Goal: Complete application form: Complete application form

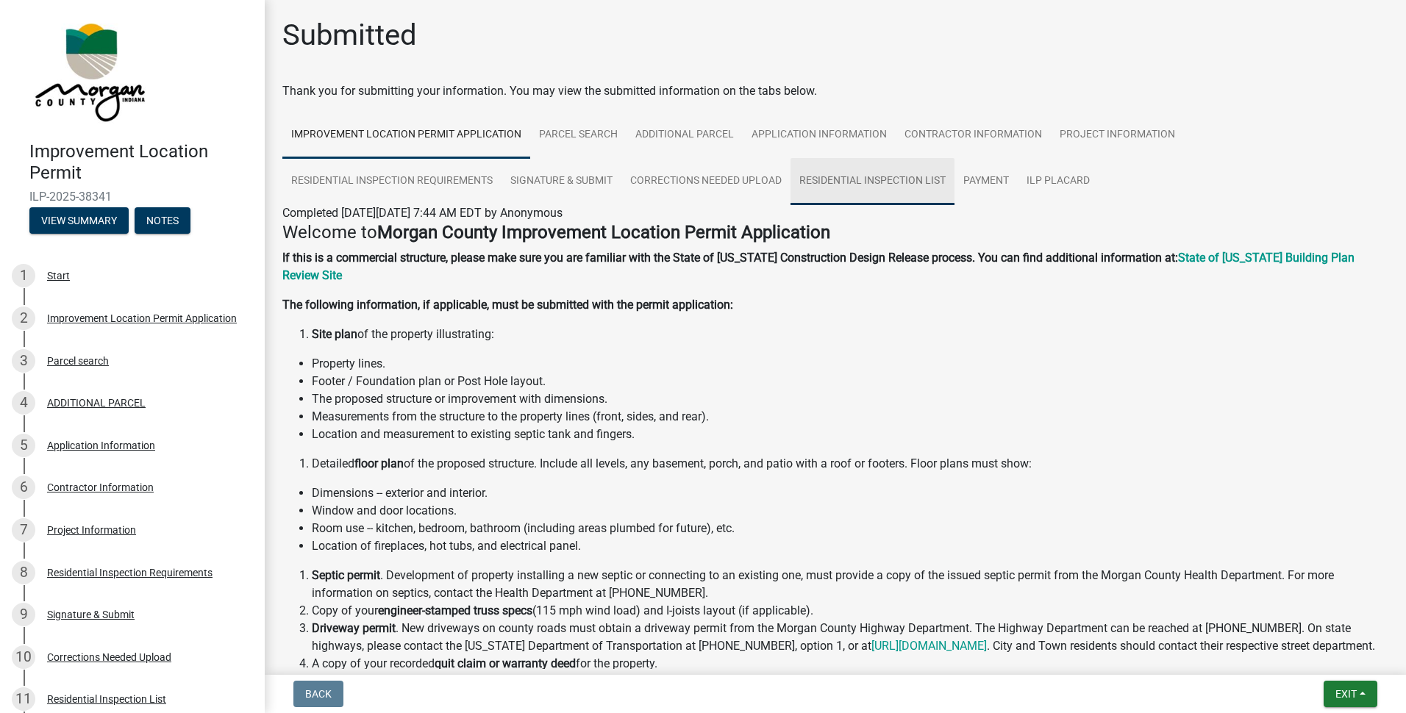
click at [845, 181] on link "Residential Inspection List" at bounding box center [873, 181] width 164 height 47
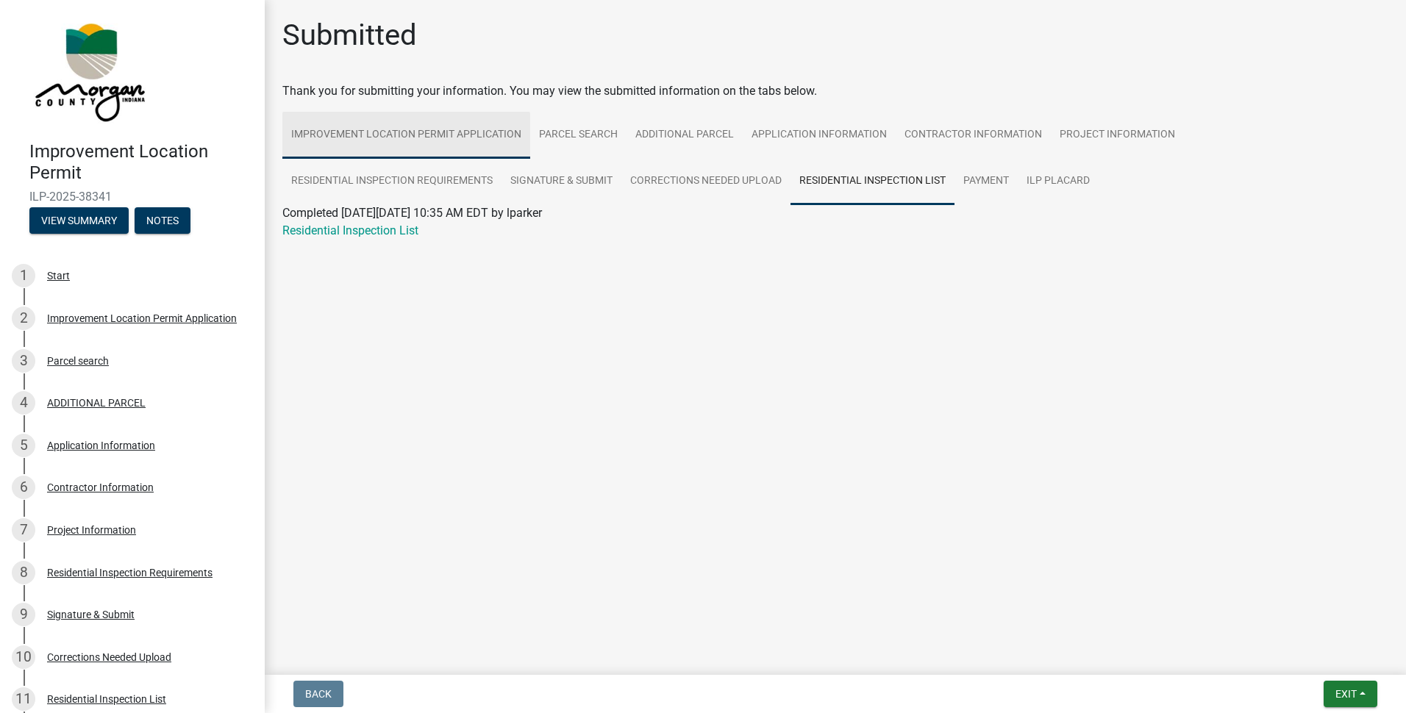
click at [367, 134] on link "Improvement Location Permit Application" at bounding box center [406, 135] width 248 height 47
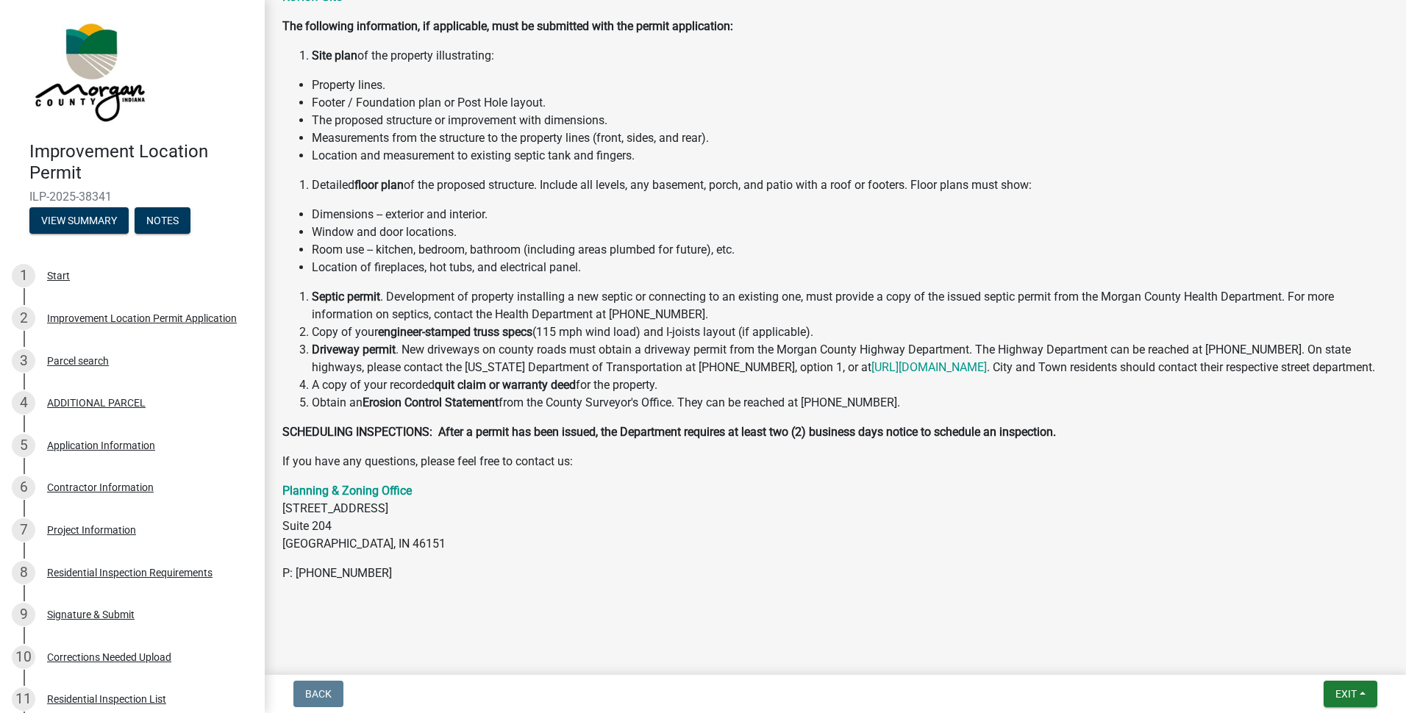
scroll to position [296, 0]
click at [1366, 699] on button "Exit" at bounding box center [1351, 694] width 54 height 26
click at [1060, 634] on main "Submitted Thank you for submitting your information. You may view the submitted…" at bounding box center [835, 334] width 1141 height 669
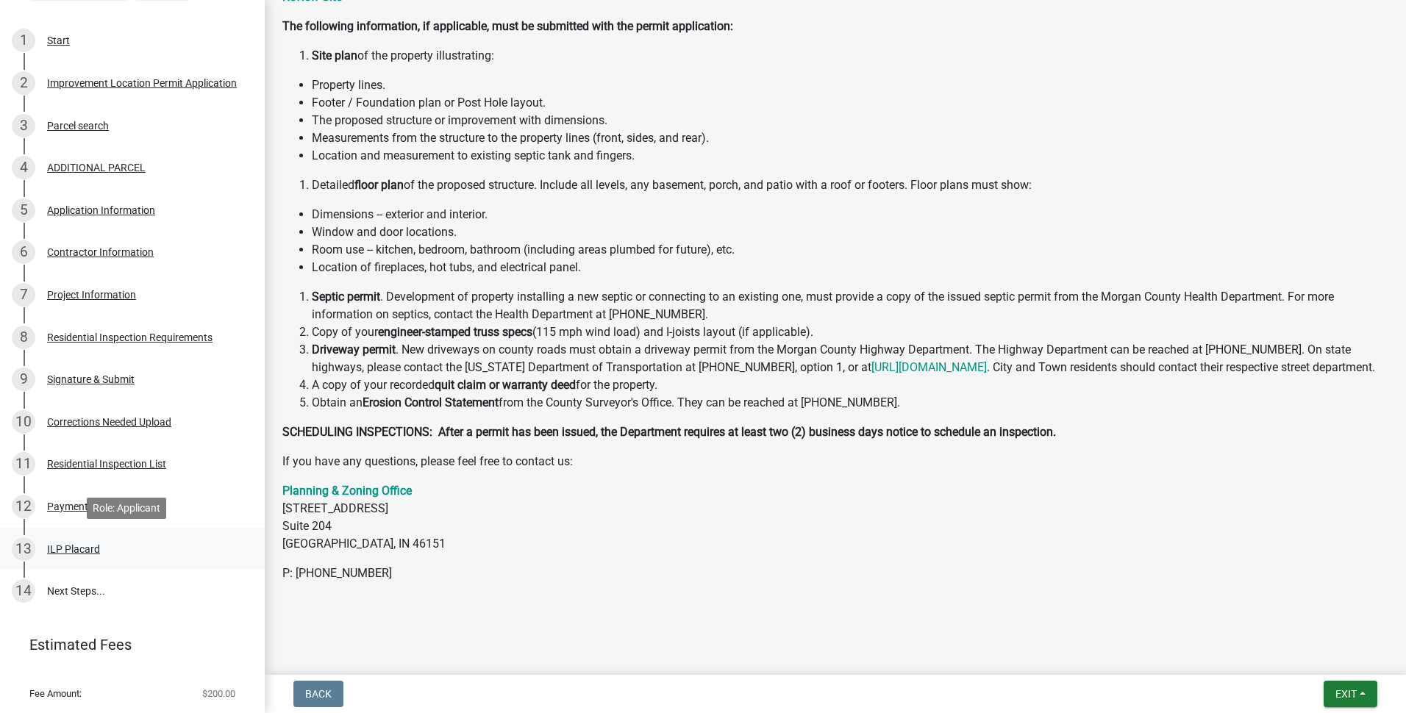
scroll to position [271, 0]
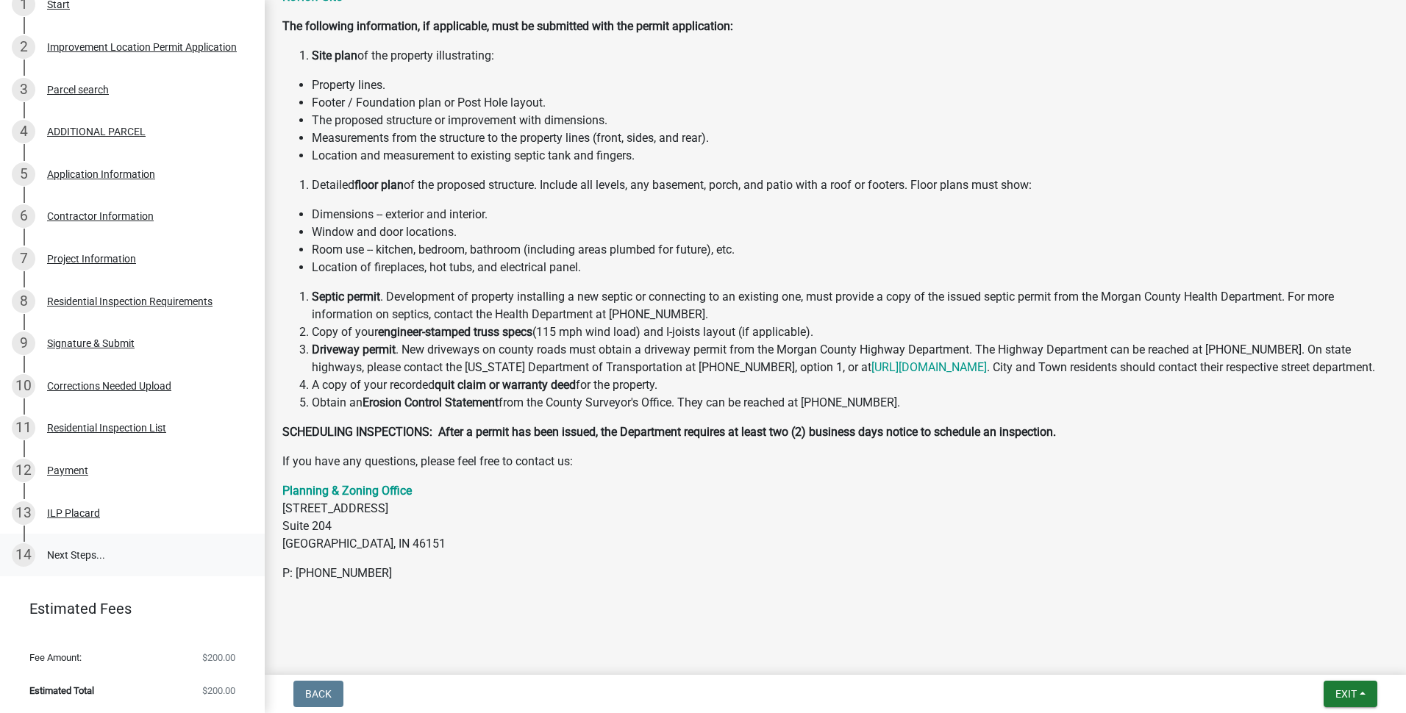
click at [71, 556] on link "14 Next Steps..." at bounding box center [132, 555] width 265 height 43
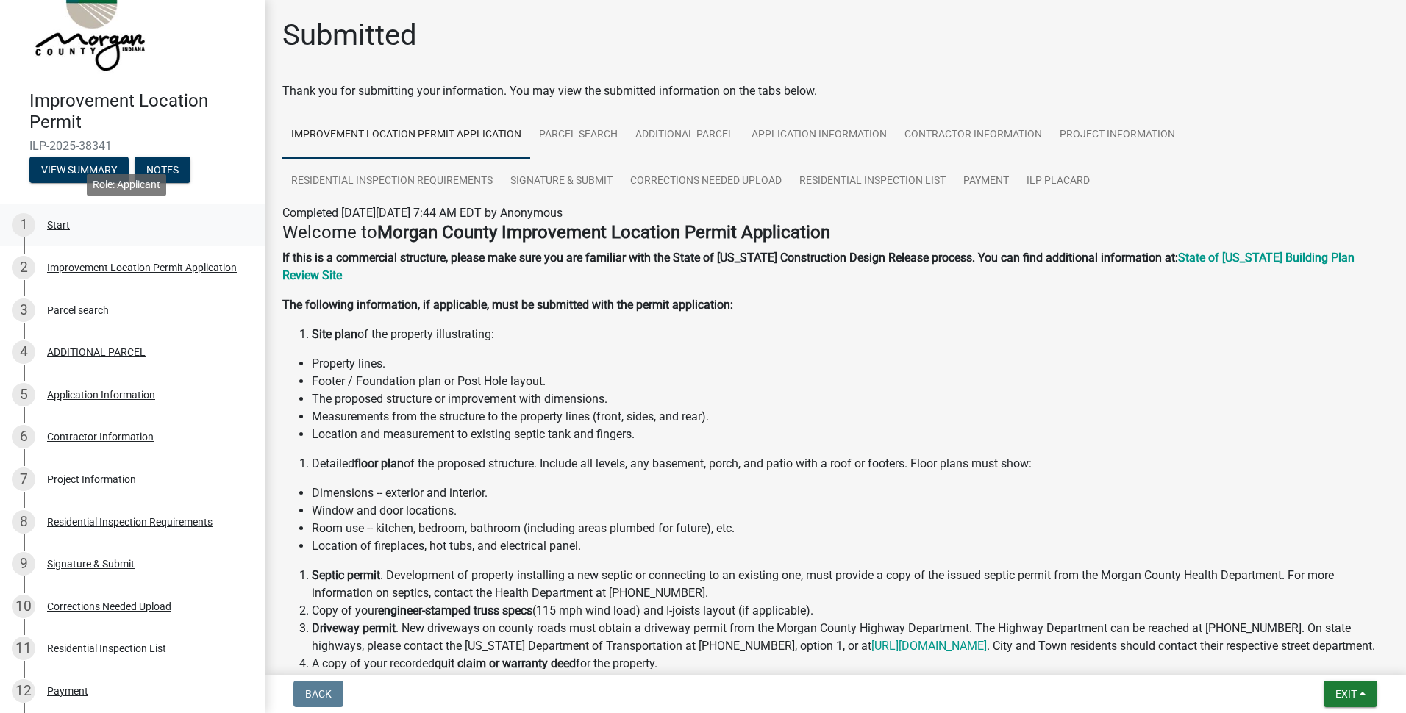
scroll to position [0, 0]
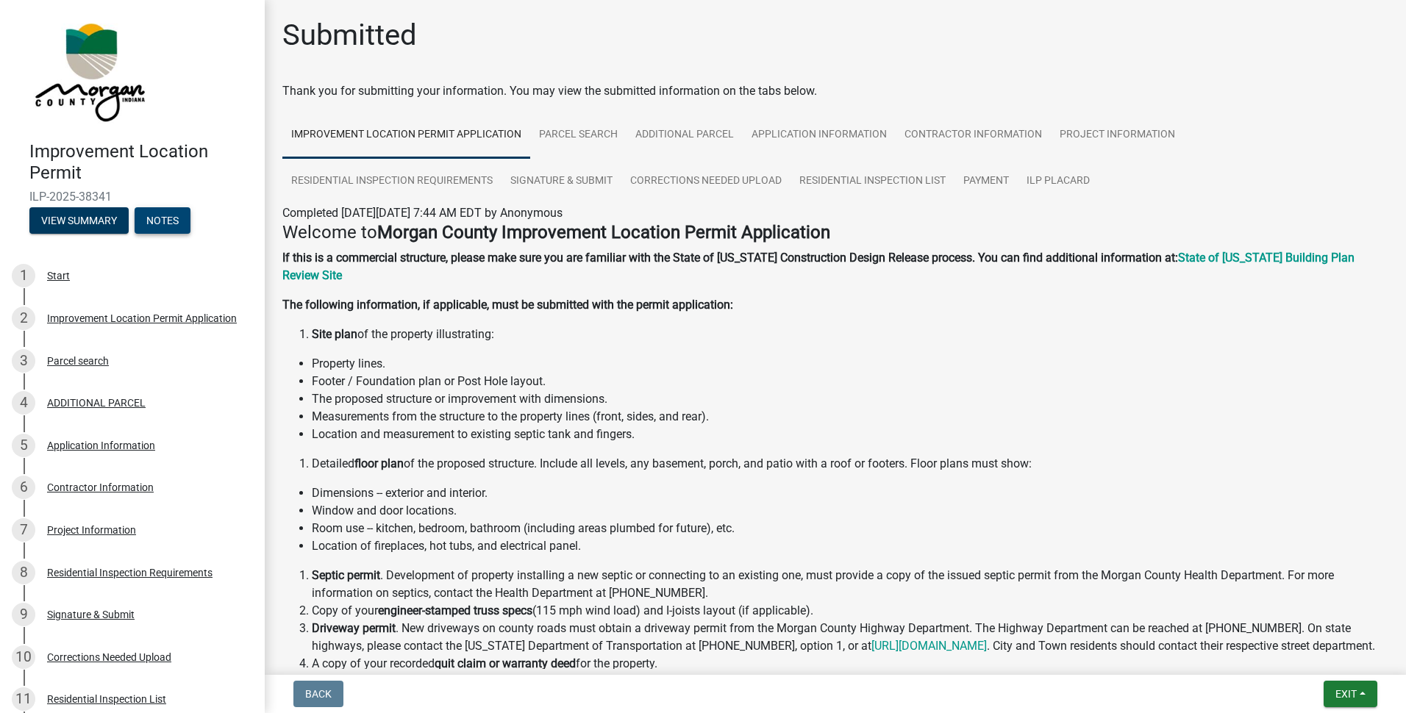
click at [188, 220] on button "Notes" at bounding box center [163, 220] width 56 height 26
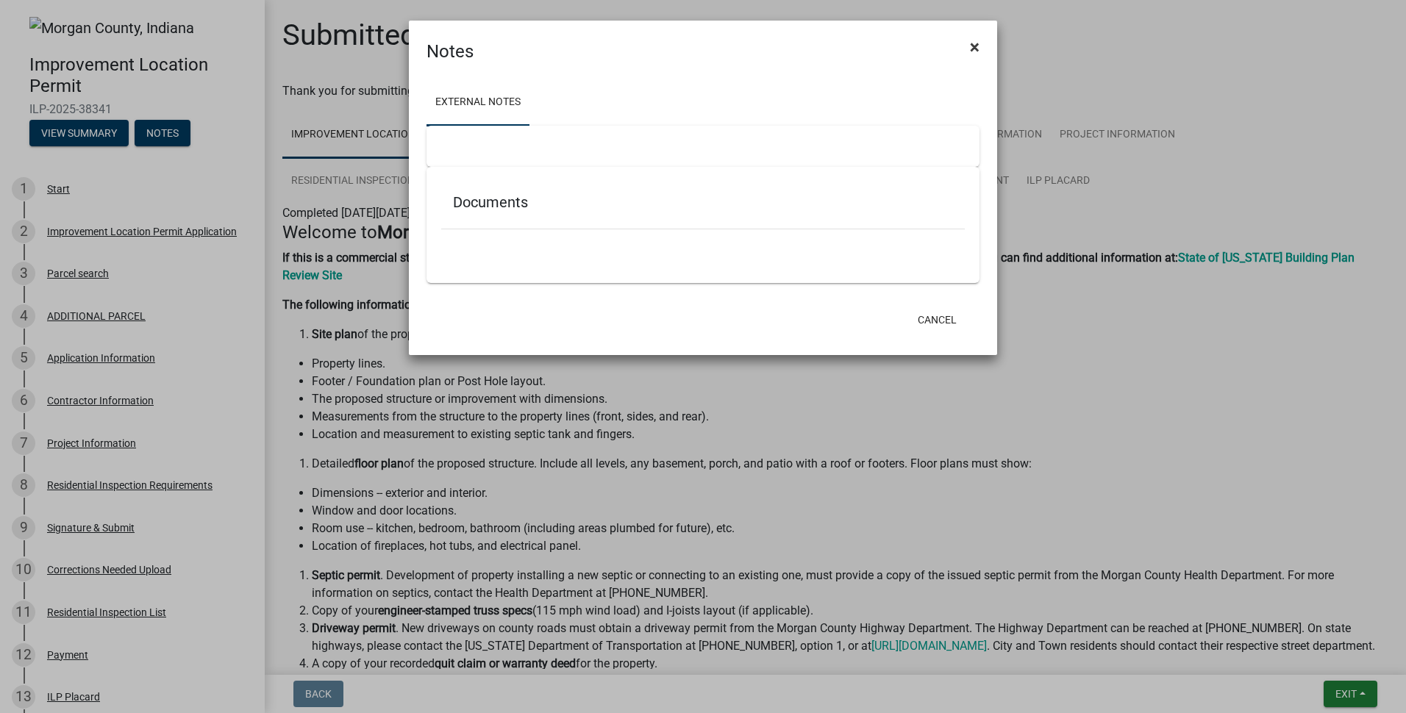
click at [974, 48] on span "×" at bounding box center [975, 47] width 10 height 21
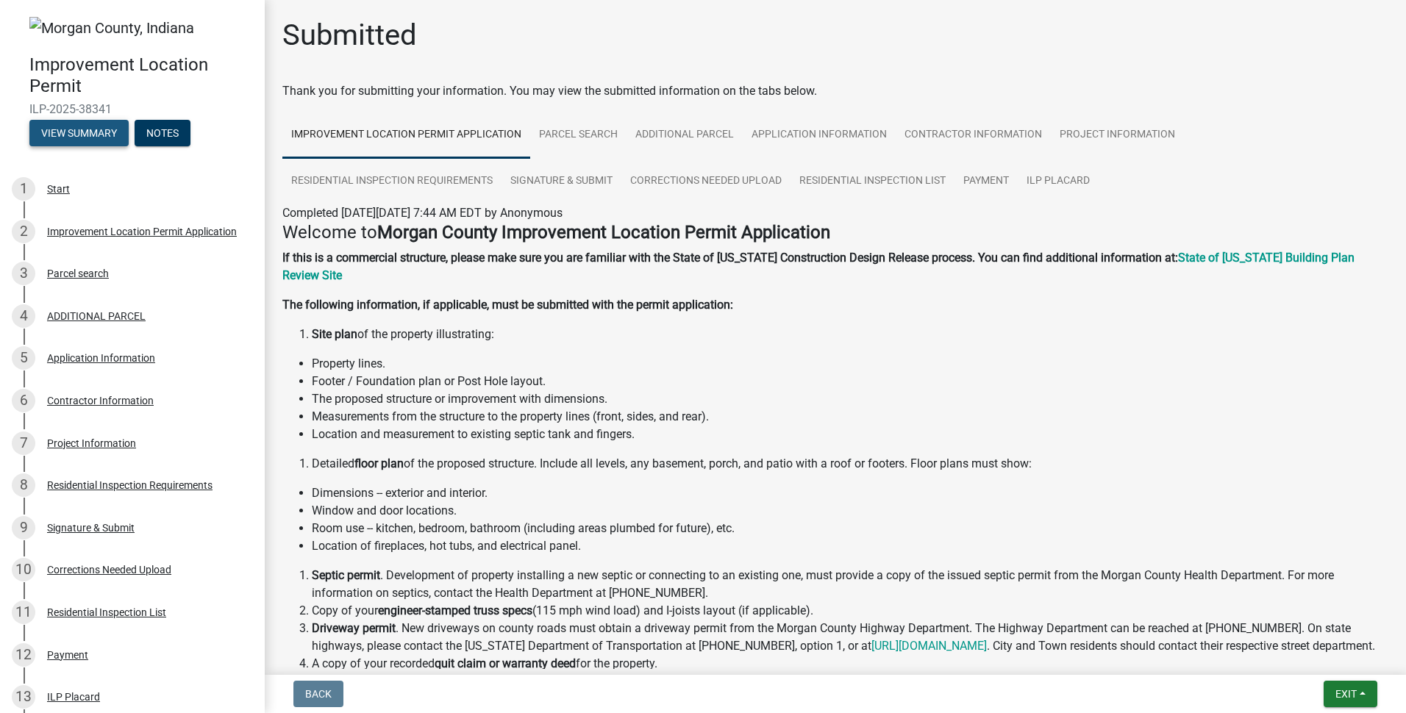
click at [50, 138] on button "View Summary" at bounding box center [78, 133] width 99 height 26
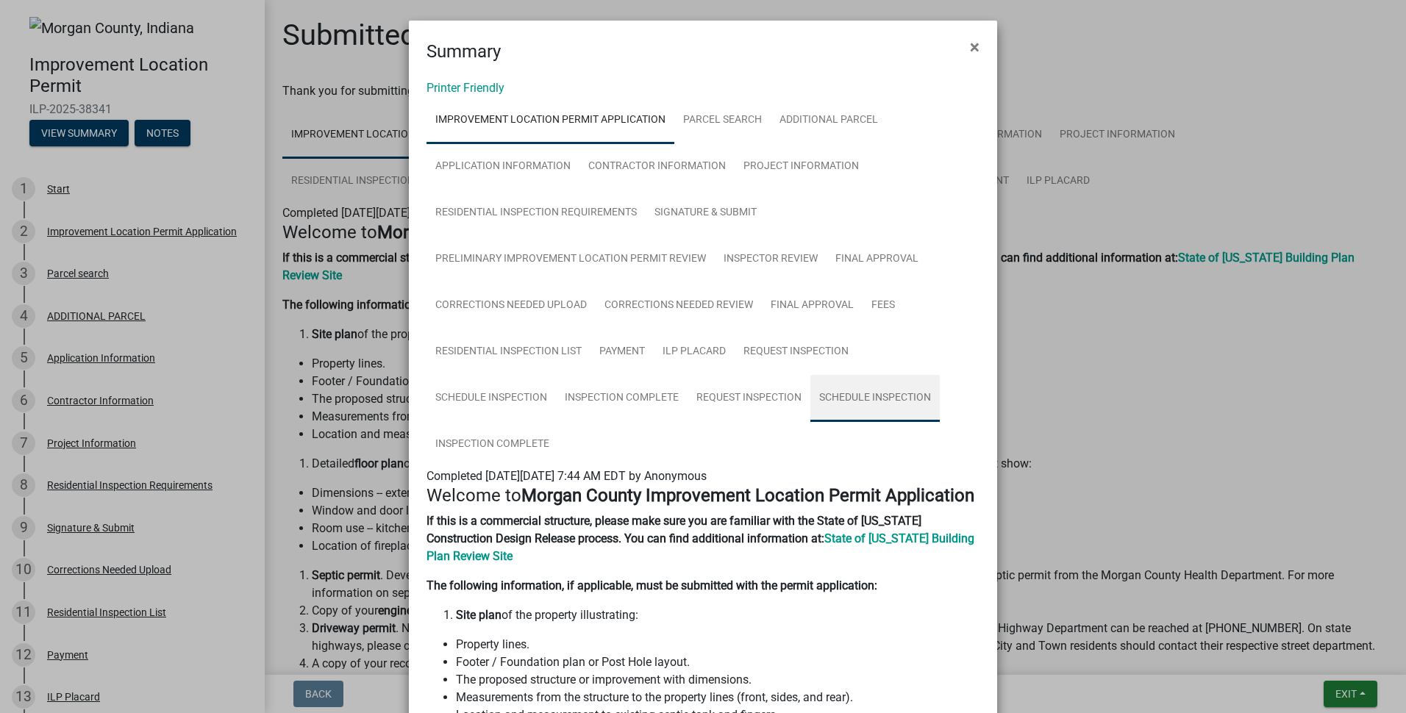
click at [836, 398] on link "Schedule Inspection" at bounding box center [874, 398] width 129 height 47
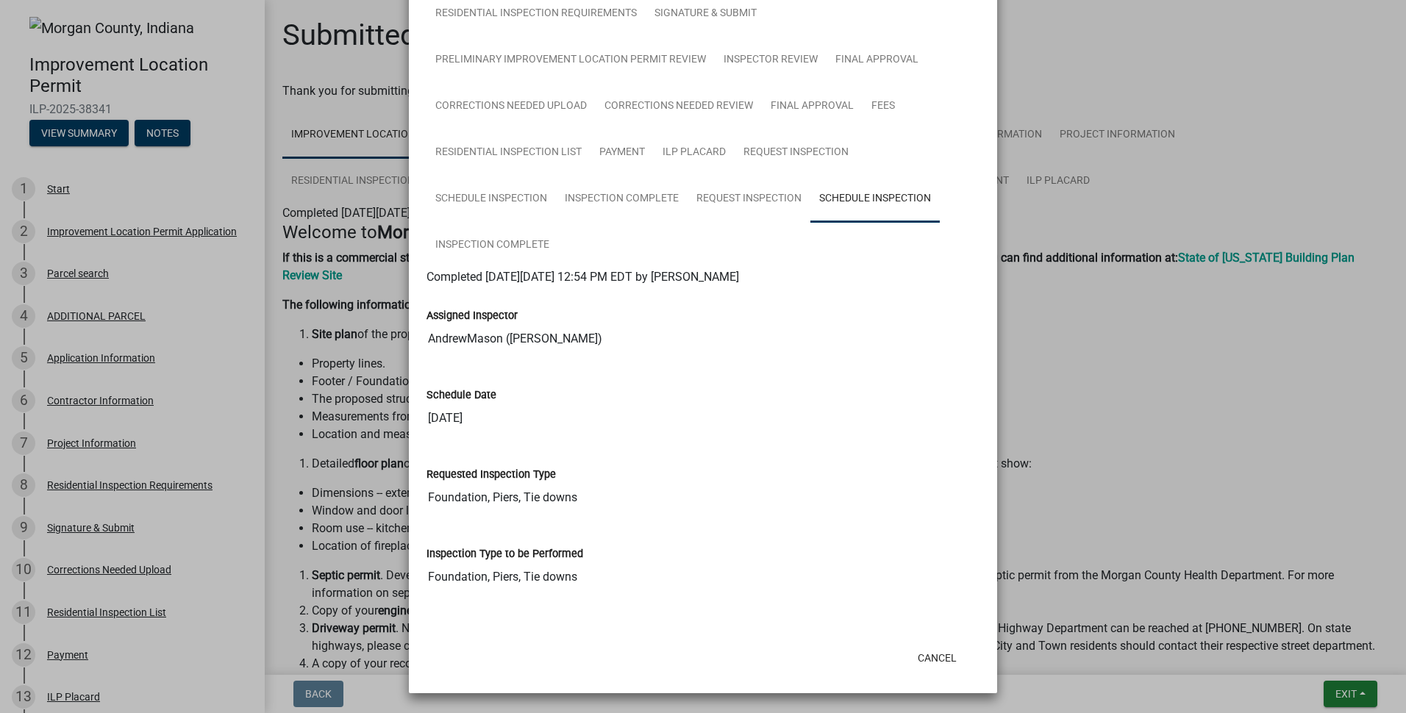
scroll to position [200, 0]
click at [930, 652] on button "Cancel" at bounding box center [937, 657] width 63 height 26
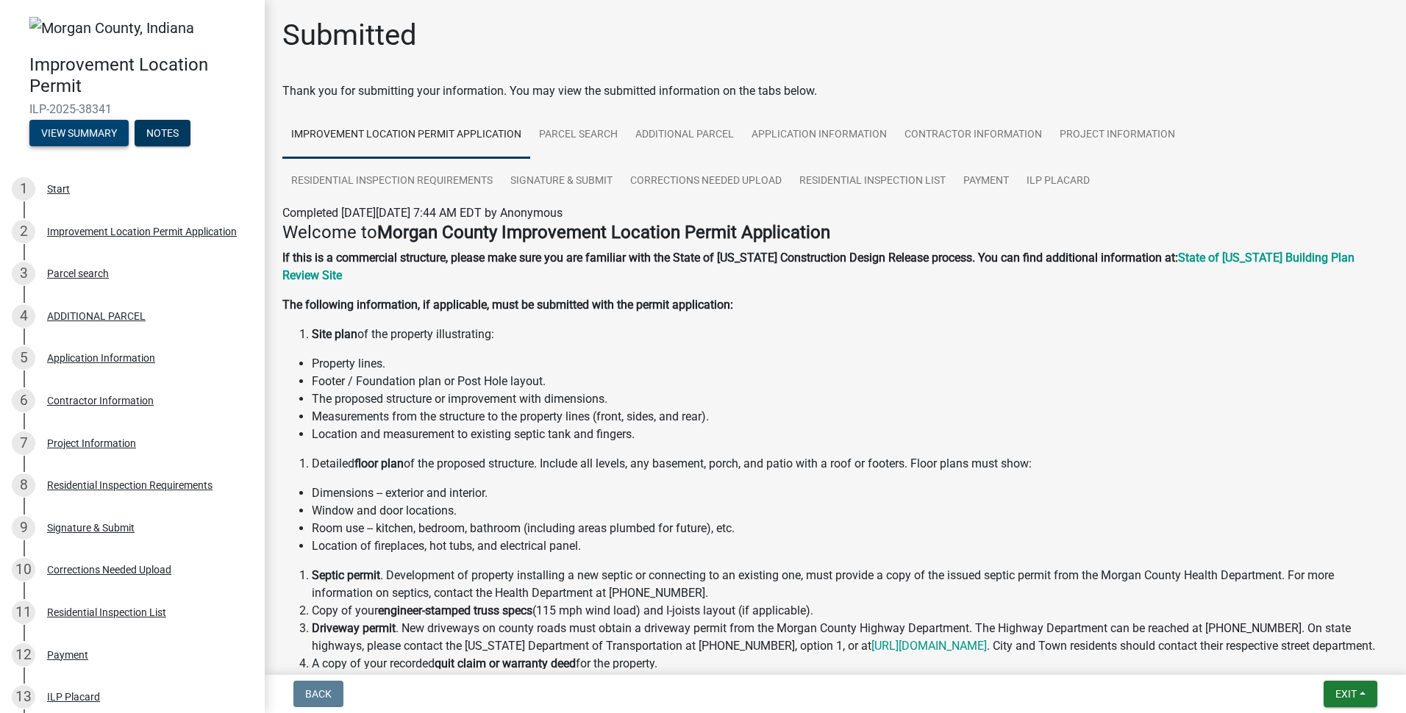
click at [70, 132] on button "View Summary" at bounding box center [78, 133] width 99 height 26
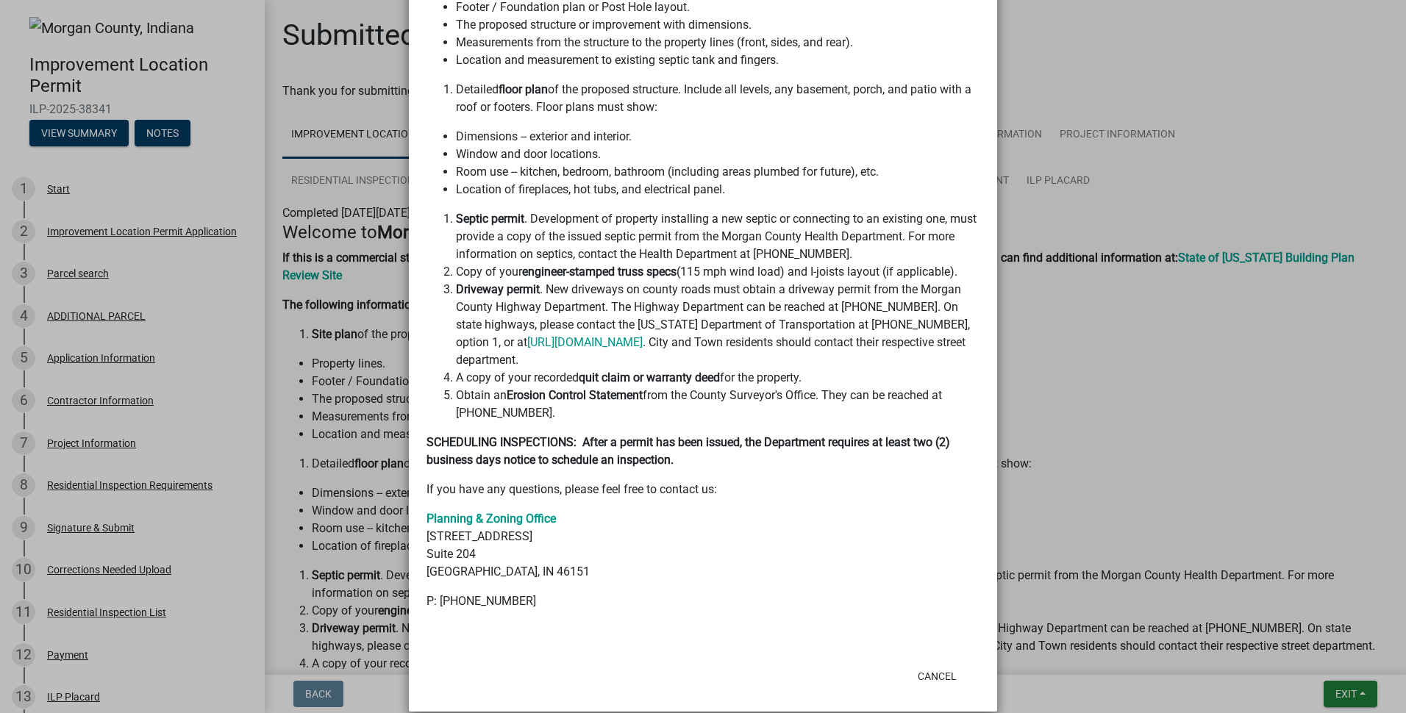
scroll to position [657, 0]
click at [923, 663] on button "Cancel" at bounding box center [937, 675] width 63 height 26
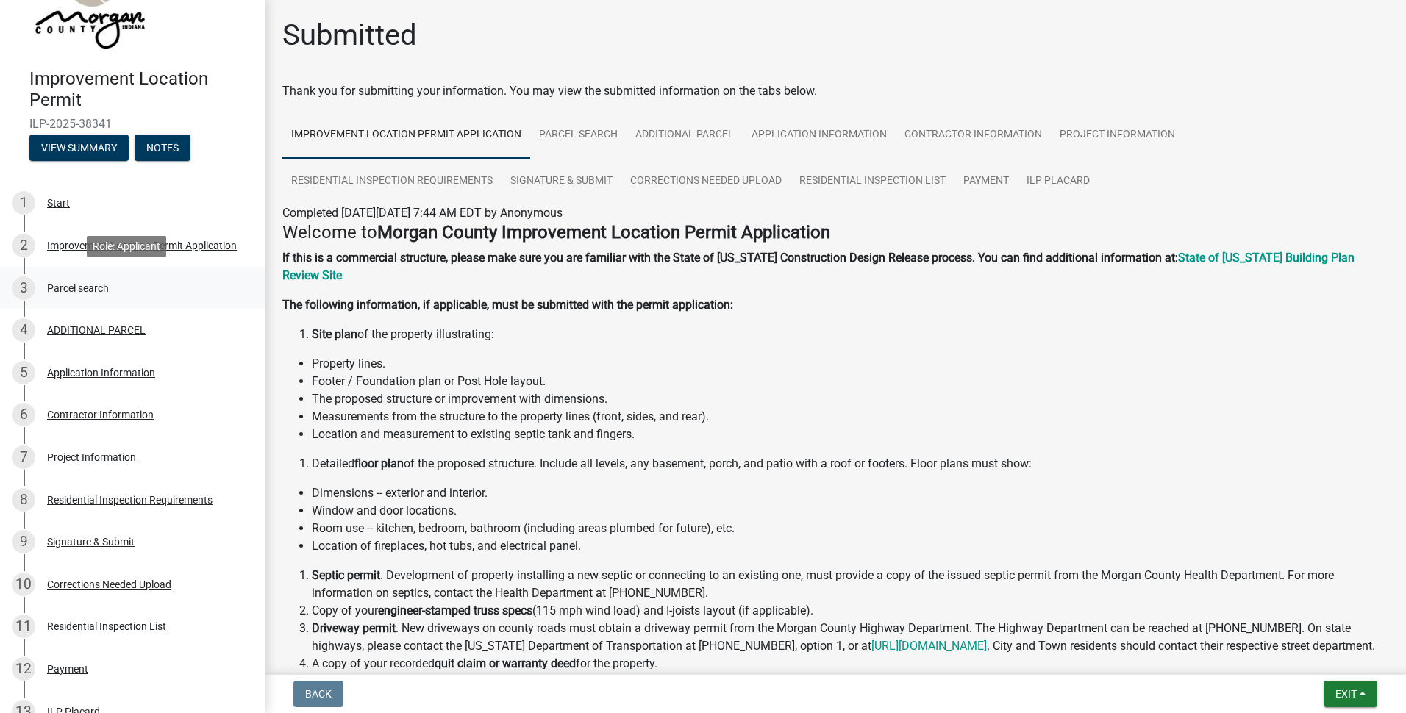
scroll to position [74, 0]
click at [162, 240] on div "Improvement Location Permit Application" at bounding box center [142, 245] width 190 height 10
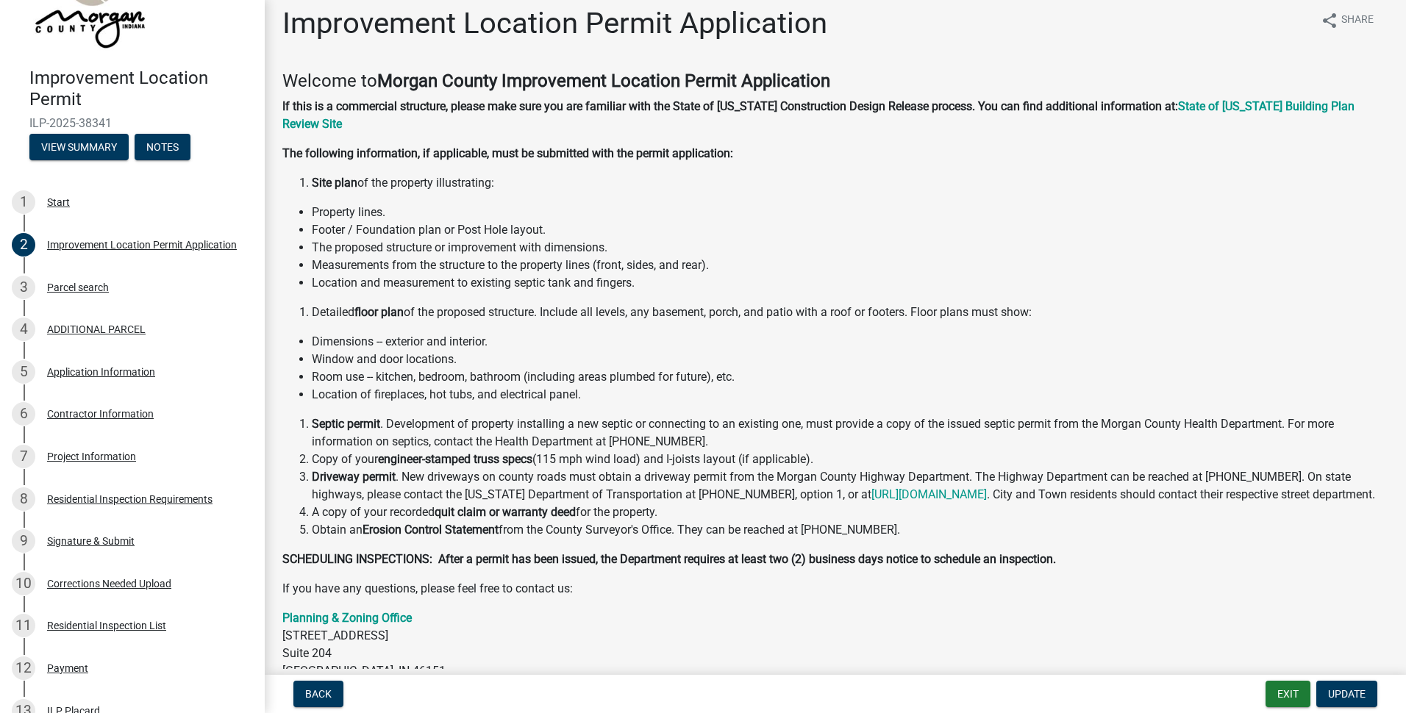
scroll to position [0, 0]
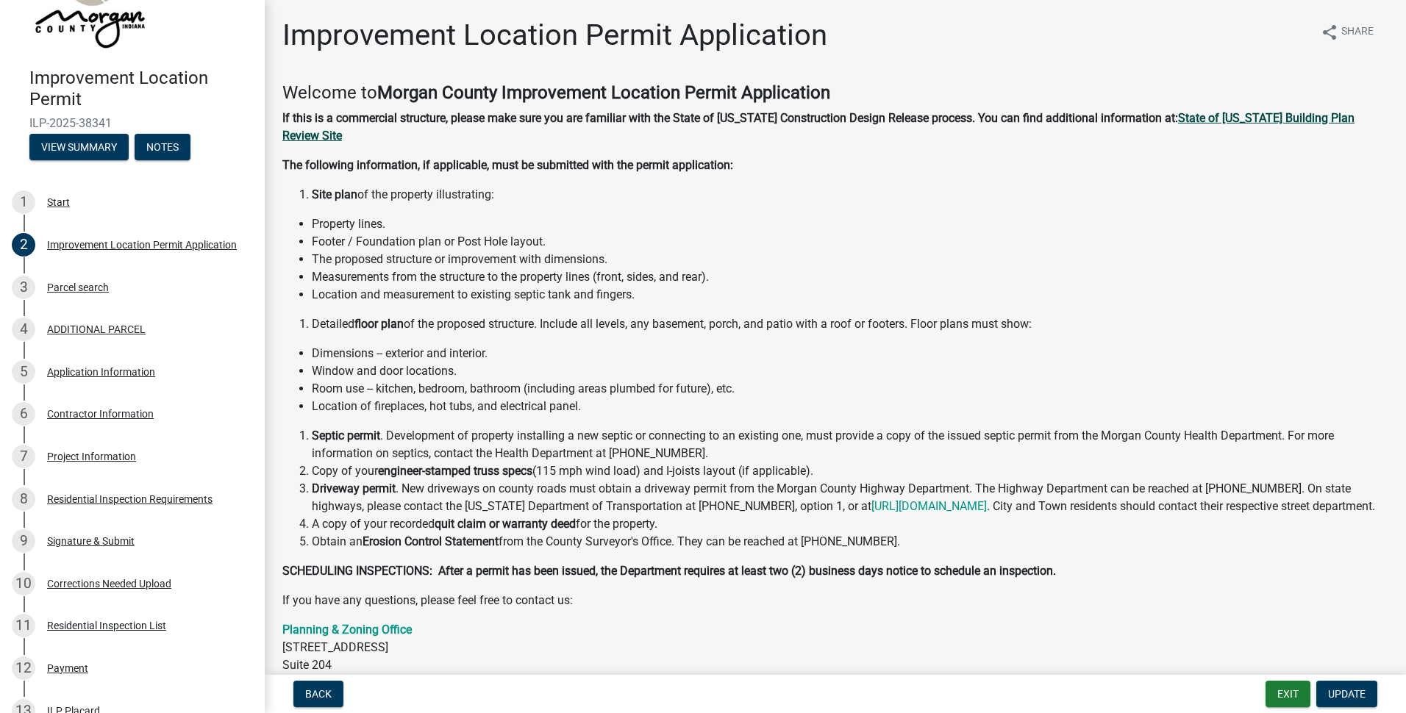
click at [285, 140] on strong "State of Indiana Building Plan Review Site" at bounding box center [818, 127] width 1072 height 32
click at [131, 375] on div "Application Information" at bounding box center [101, 372] width 108 height 10
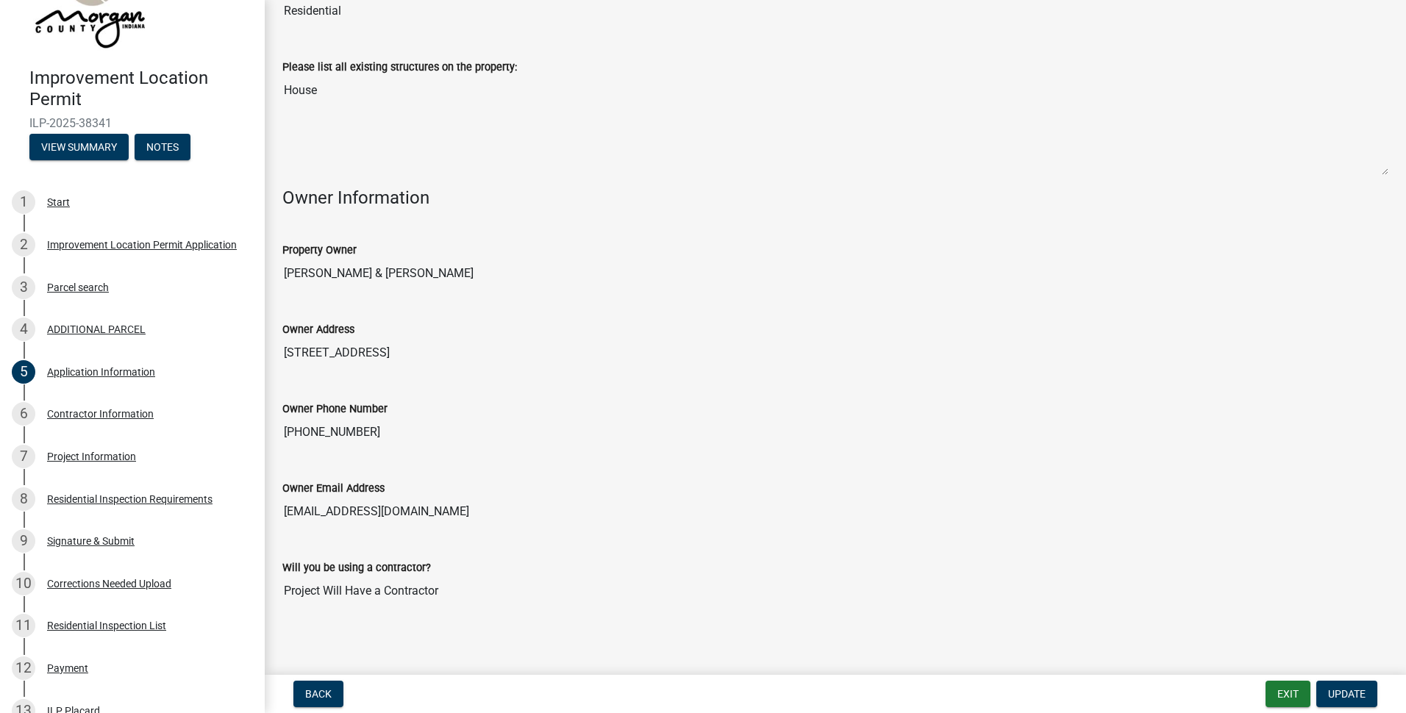
scroll to position [531, 0]
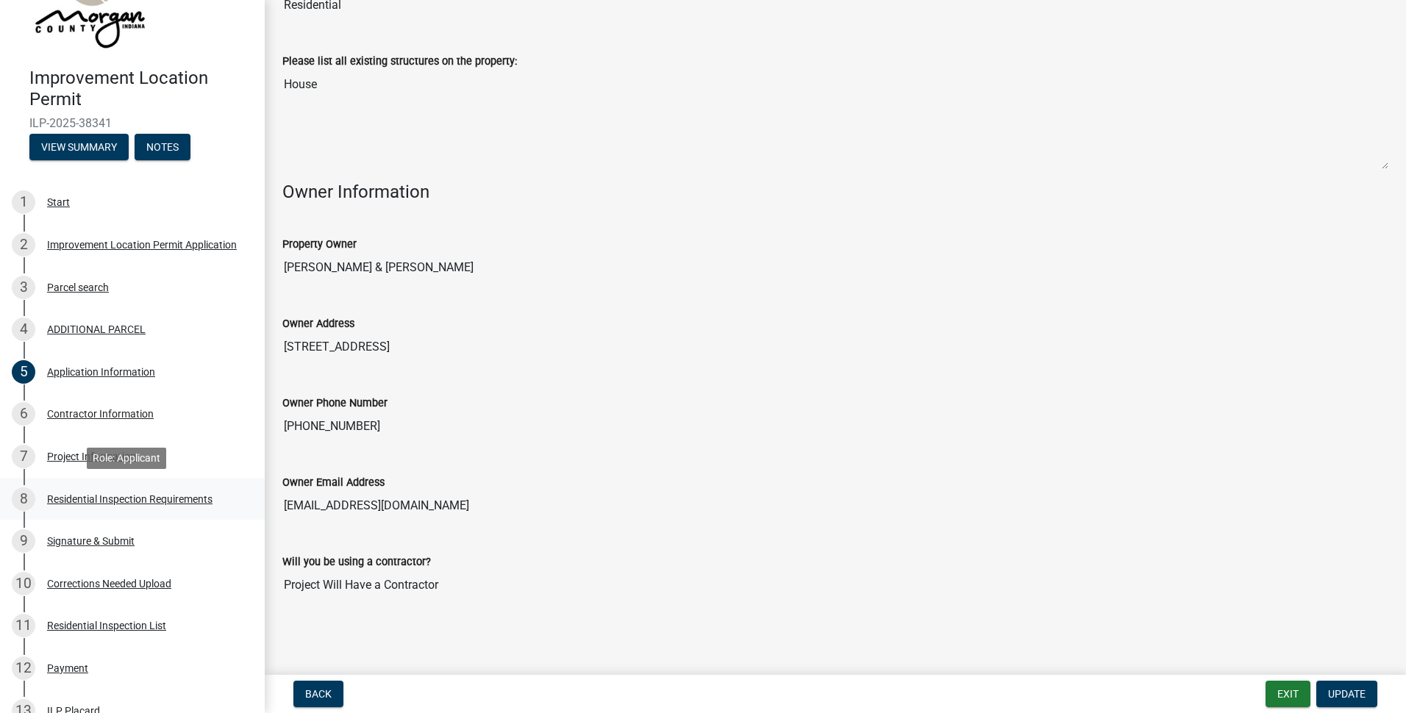
click at [181, 499] on div "Residential Inspection Requirements" at bounding box center [129, 499] width 165 height 10
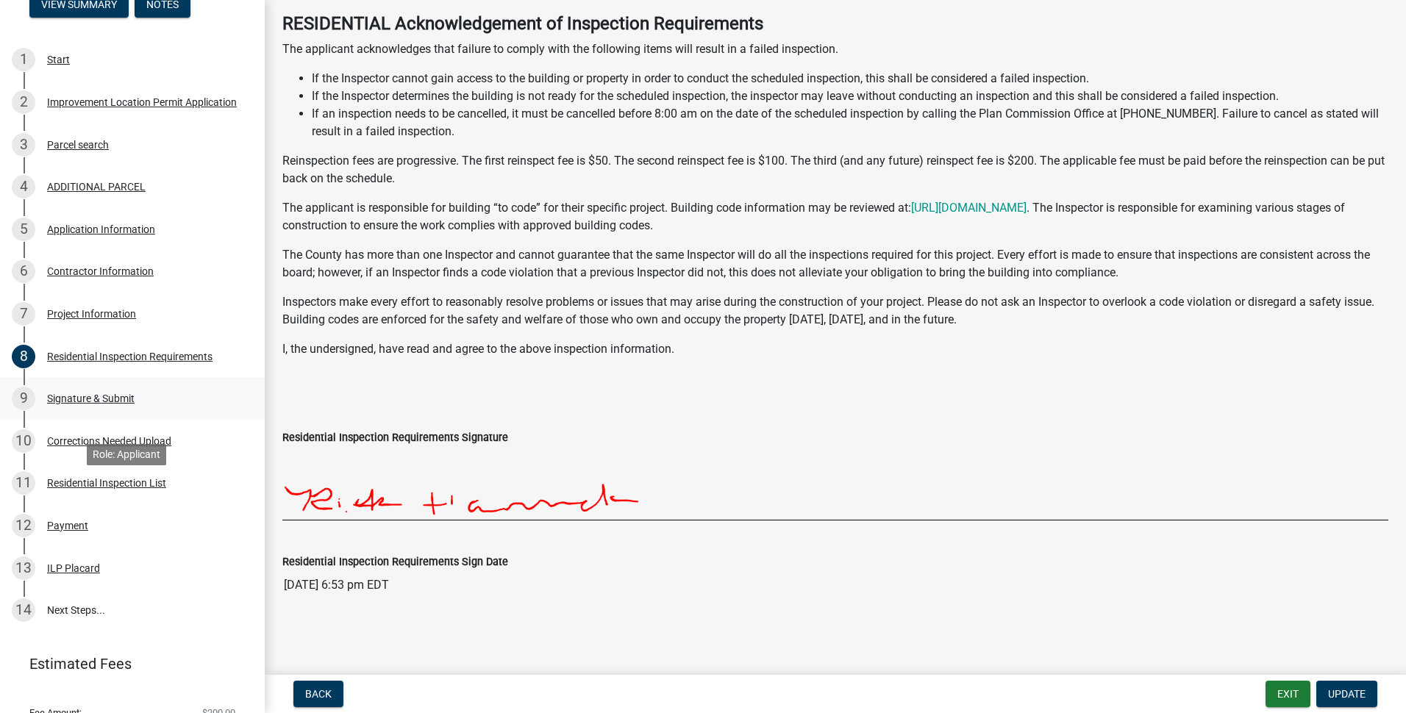
scroll to position [221, 0]
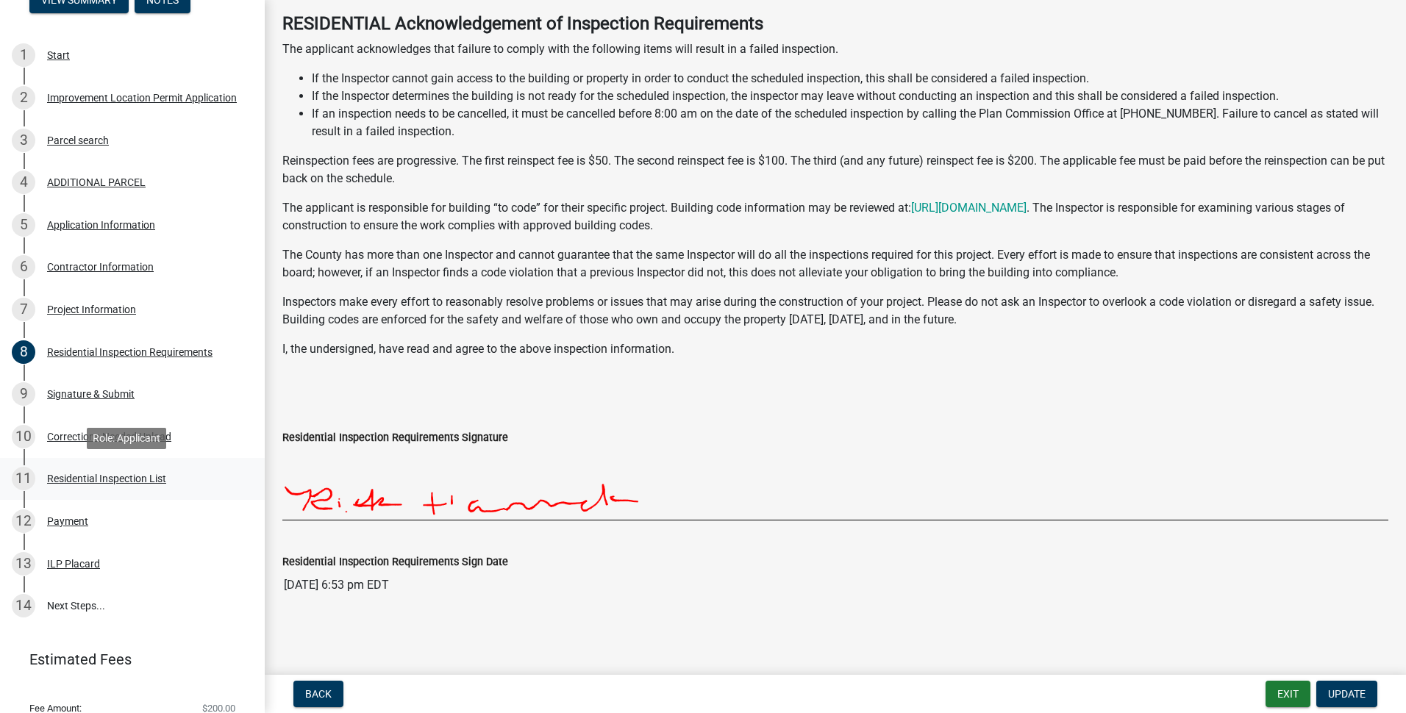
click at [90, 482] on div "Residential Inspection List" at bounding box center [106, 479] width 119 height 10
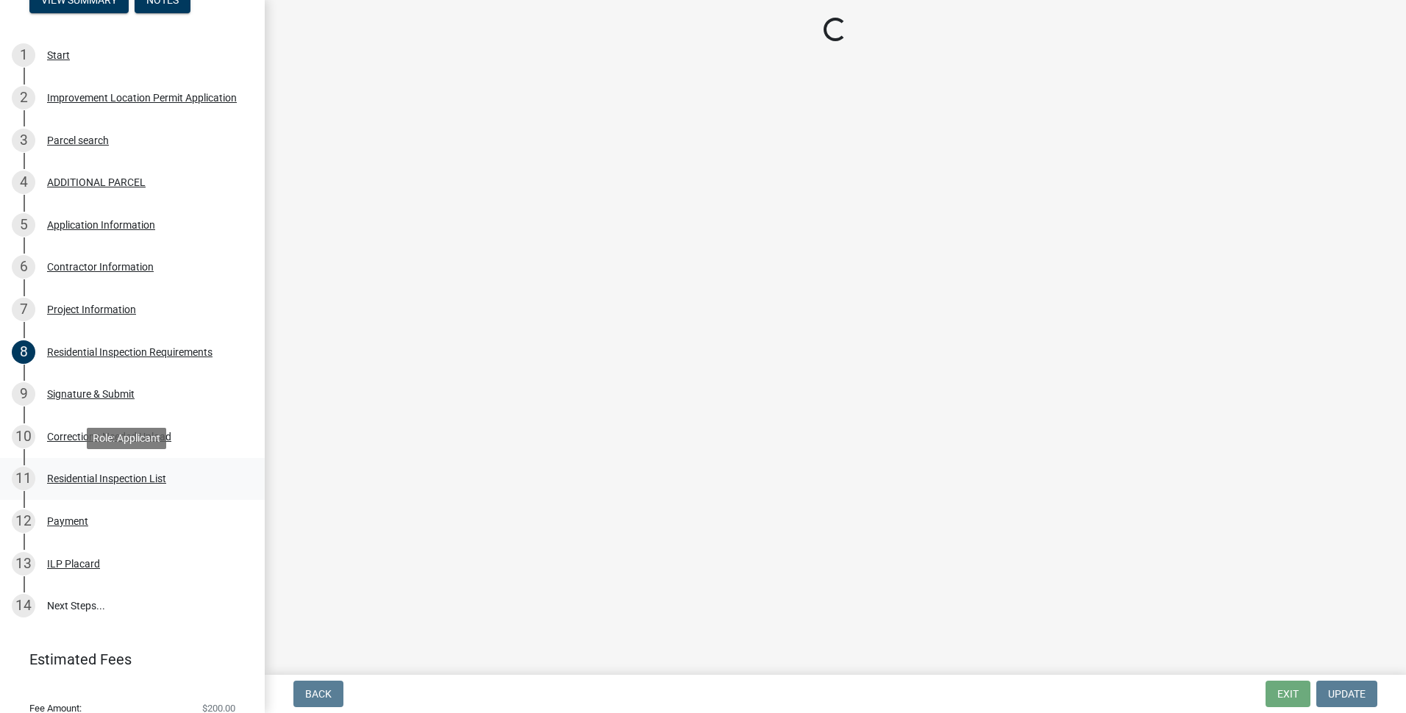
scroll to position [0, 0]
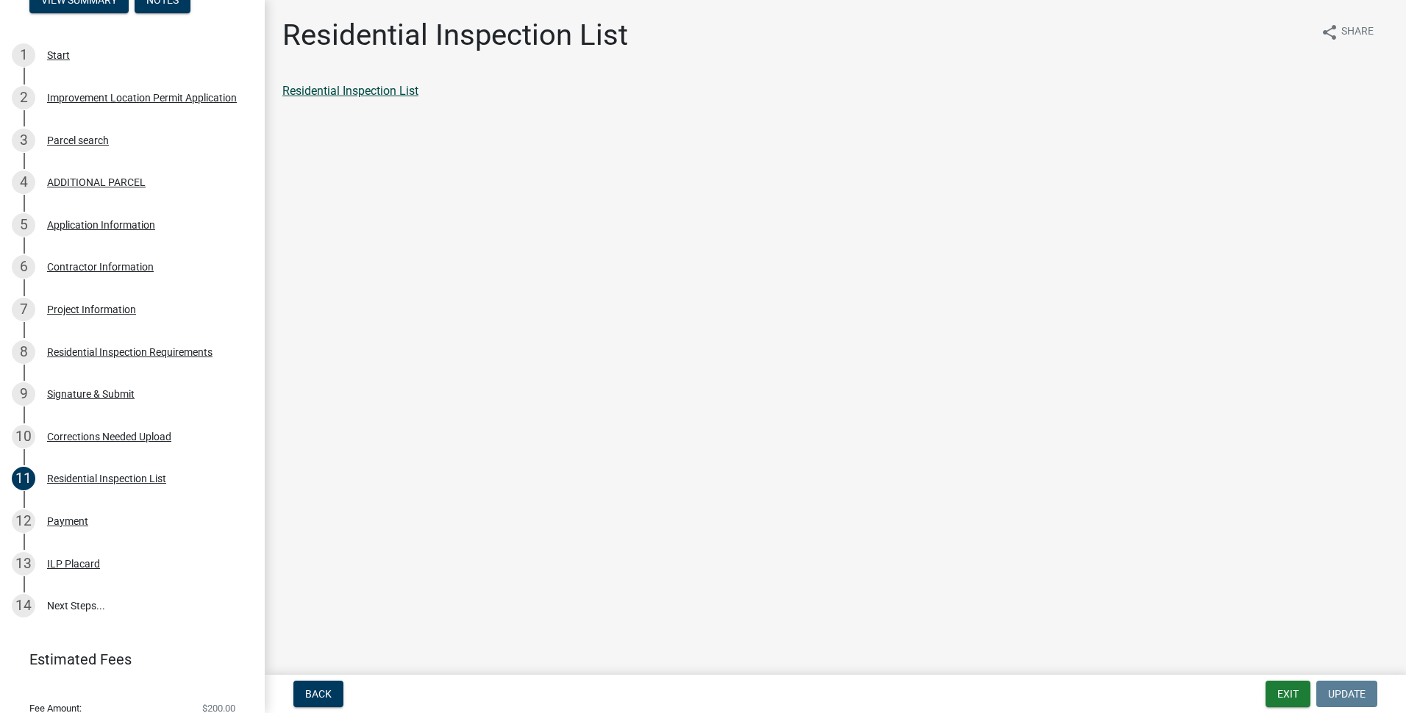
click at [343, 91] on link "Residential Inspection List" at bounding box center [350, 91] width 136 height 14
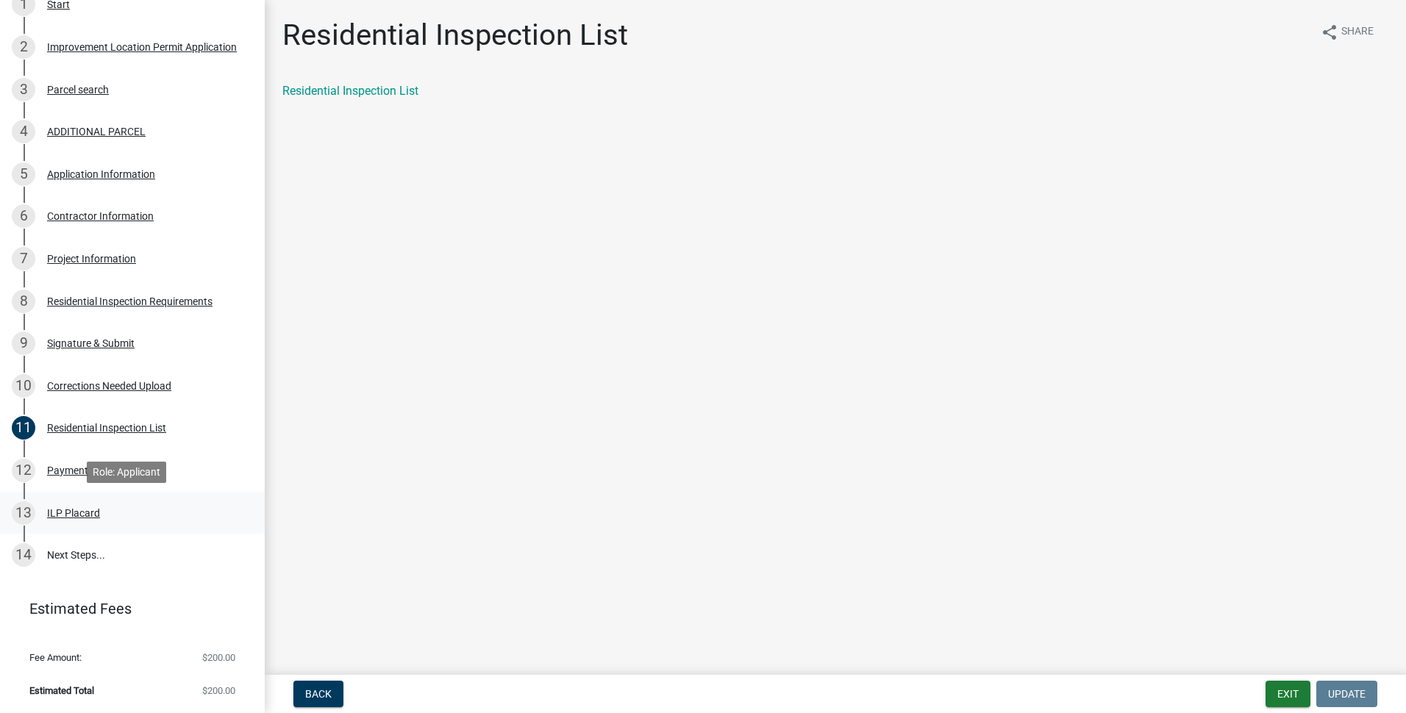
click at [82, 516] on div "ILP Placard" at bounding box center [73, 513] width 53 height 10
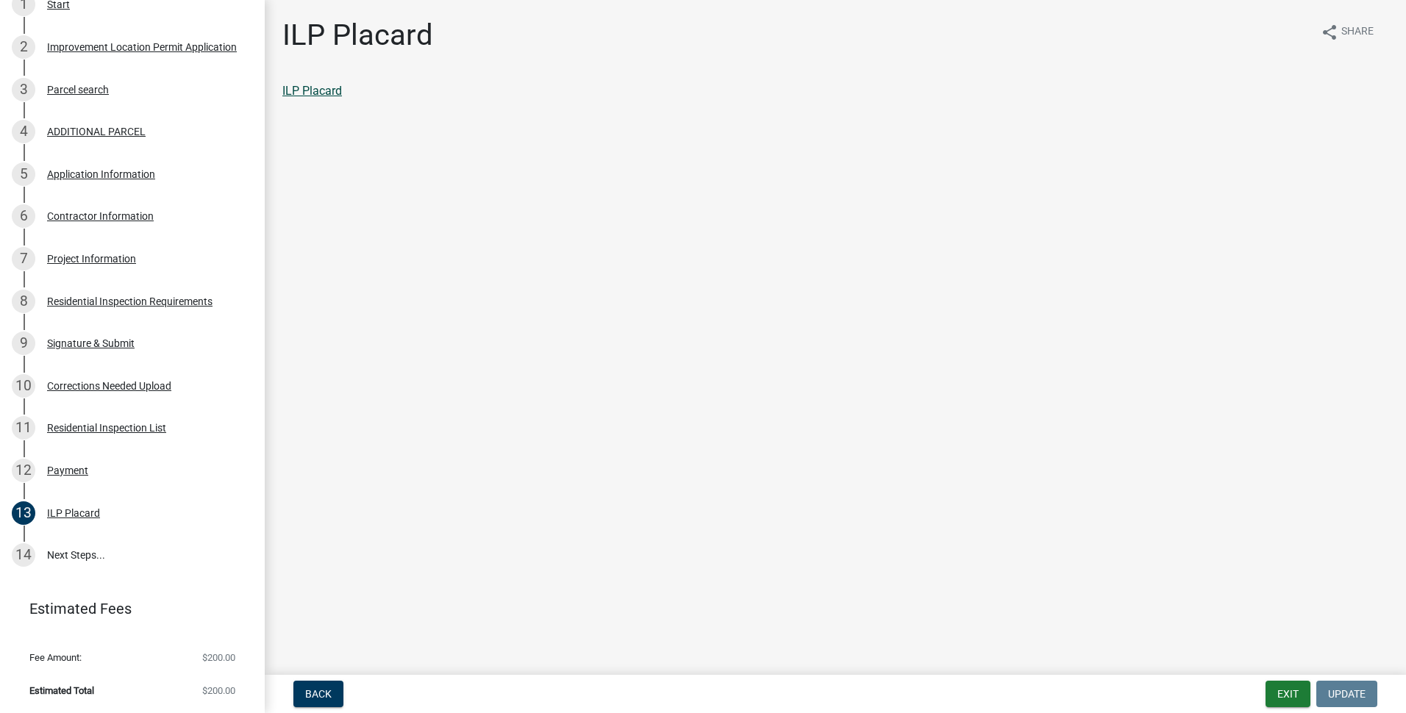
click at [328, 94] on link "ILP Placard" at bounding box center [312, 91] width 60 height 14
click at [24, 555] on div "14" at bounding box center [24, 555] width 24 height 24
click at [79, 553] on link "14 Next Steps..." at bounding box center [132, 555] width 265 height 43
click at [1288, 693] on button "Exit" at bounding box center [1288, 694] width 45 height 26
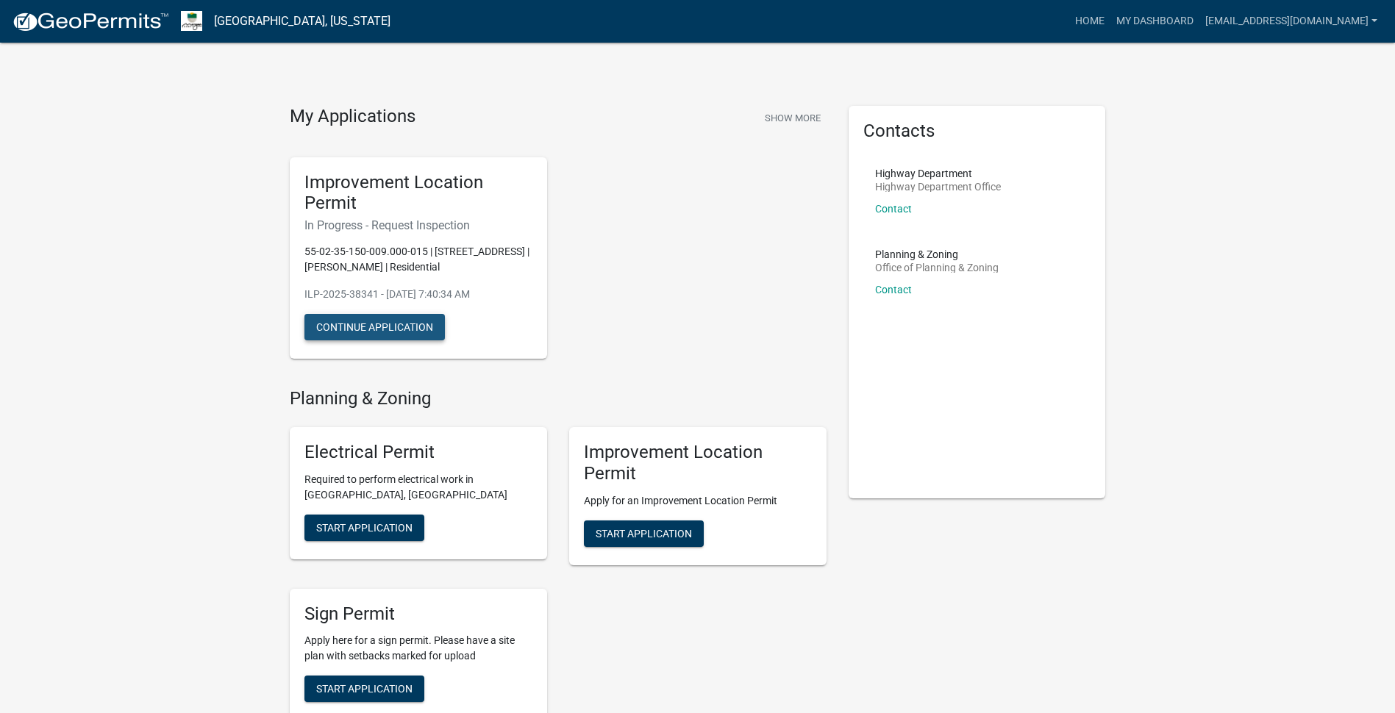
click at [378, 331] on button "Continue Application" at bounding box center [374, 327] width 140 height 26
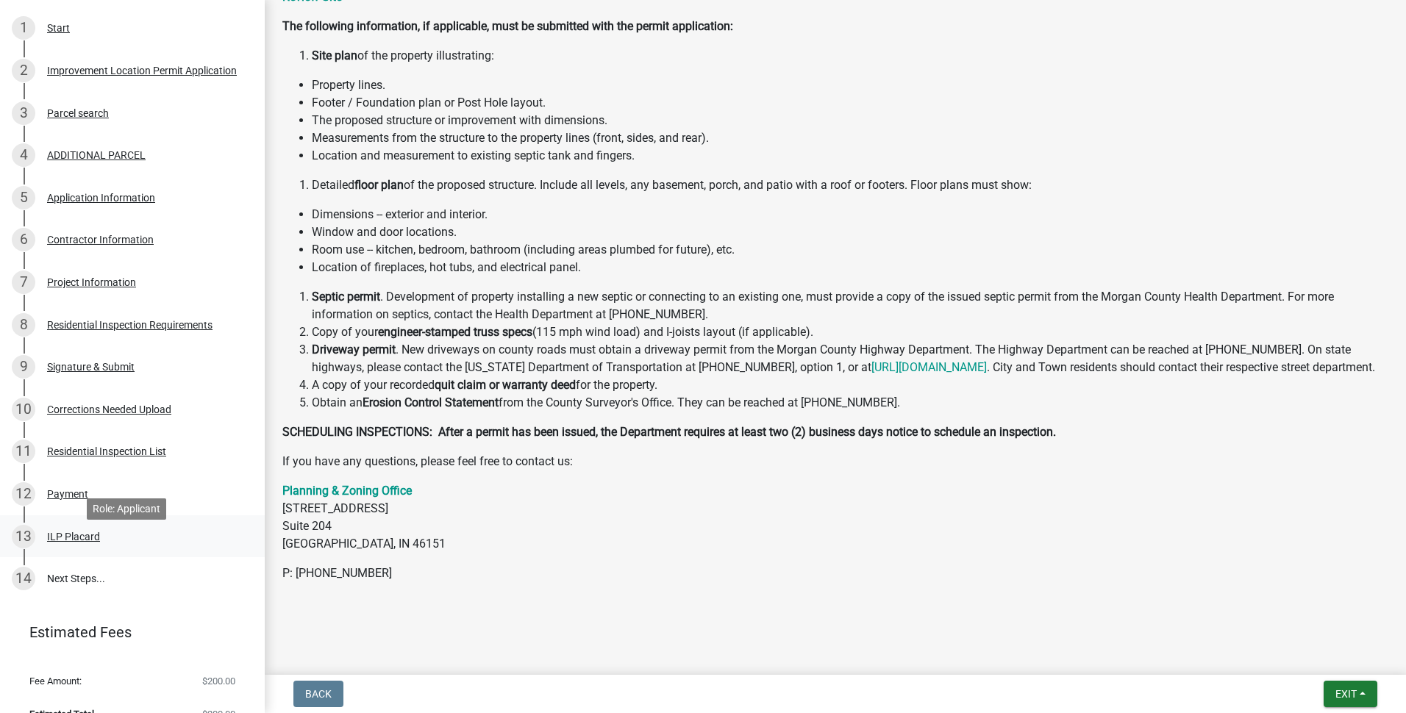
scroll to position [271, 0]
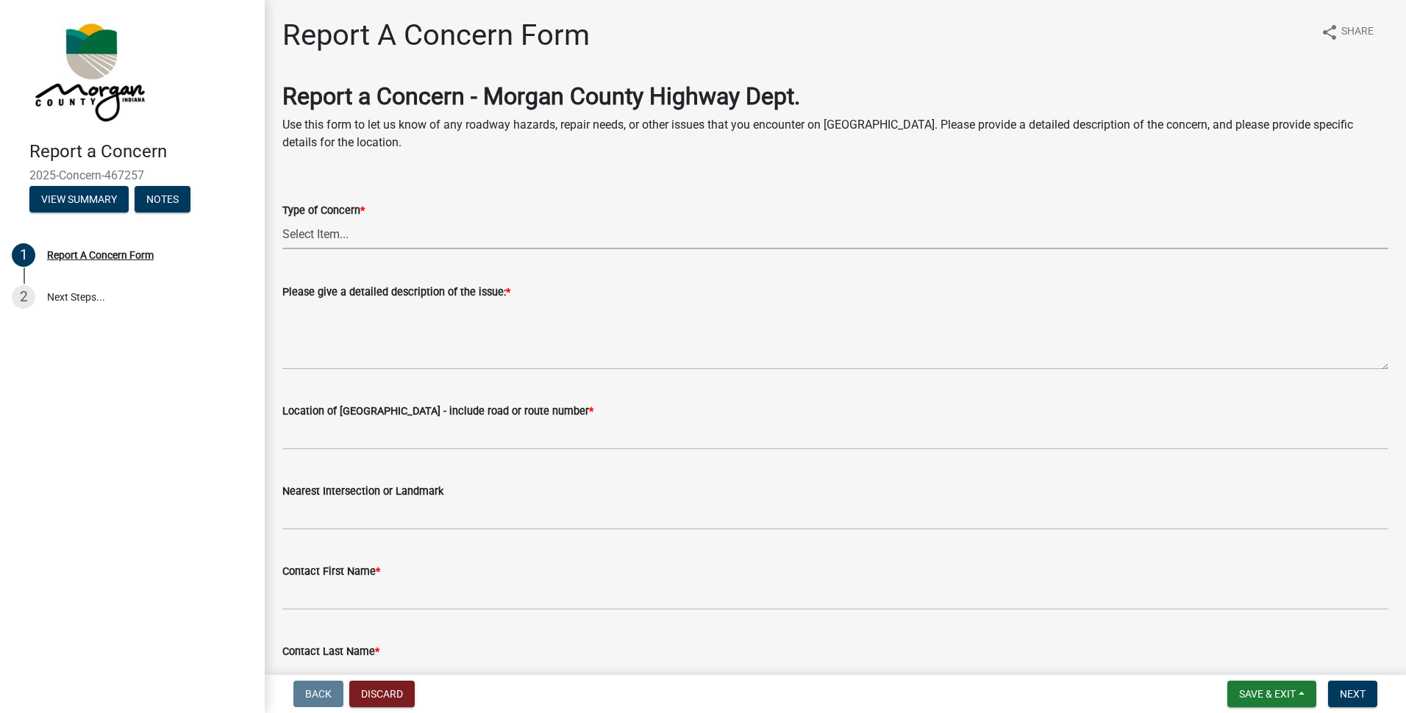
click at [320, 238] on select "Select Item... Pot Hole Patching Ditch Tree Sign Mowing Culvert Other" at bounding box center [835, 234] width 1106 height 30
click at [282, 219] on select "Select Item... Pot Hole Patching Ditch Tree Sign Mowing Culvert Other" at bounding box center [835, 234] width 1106 height 30
select select "eaace79d-96b0-4607-b41c-7bf69088e196"
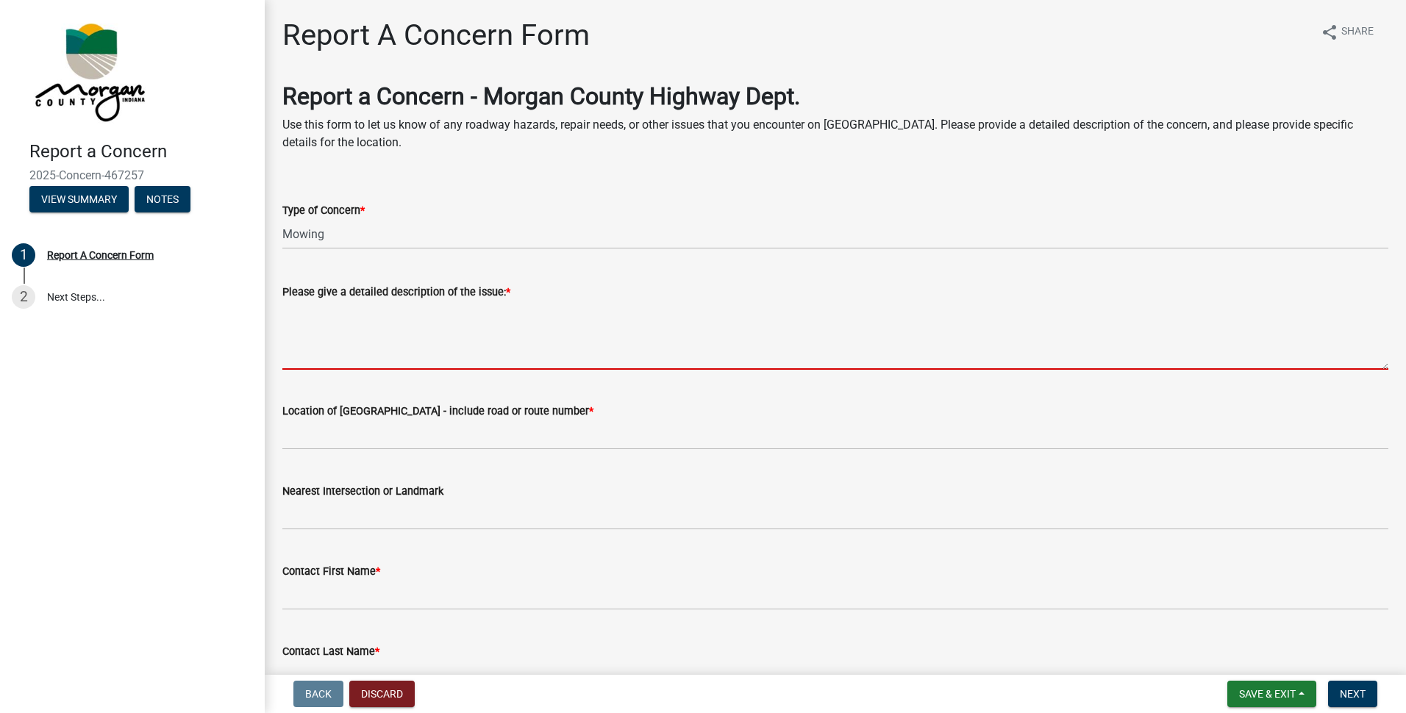
click at [353, 358] on textarea "Please give a detailed description of the issue: *" at bounding box center [835, 335] width 1106 height 69
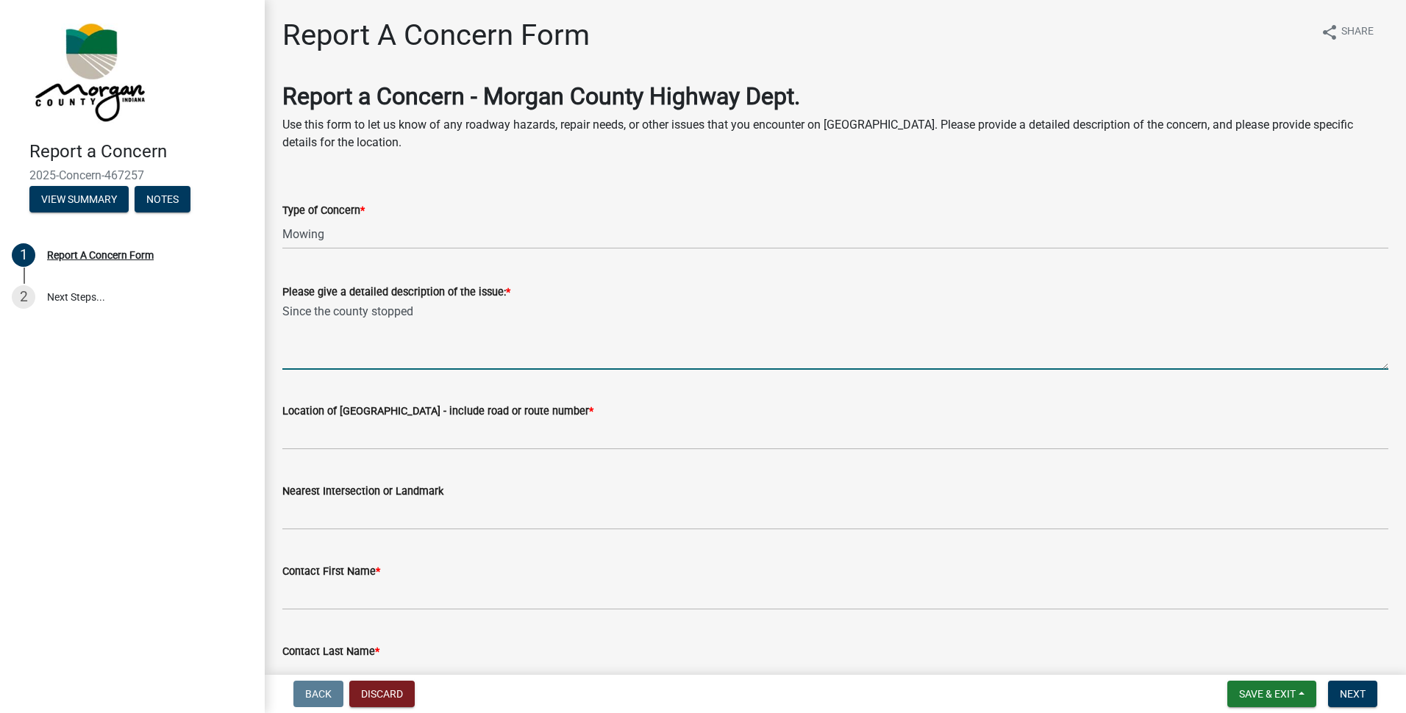
click at [421, 317] on textarea "Since the county stopped" at bounding box center [835, 335] width 1106 height 69
click at [958, 313] on textarea "Since the county stopped mowing the company you use doesn't mow like they shoul…" at bounding box center [835, 335] width 1106 height 69
click at [1291, 314] on textarea "Since the county stopped mowing the company you use doesn't mow like they shoul…" at bounding box center [835, 335] width 1106 height 69
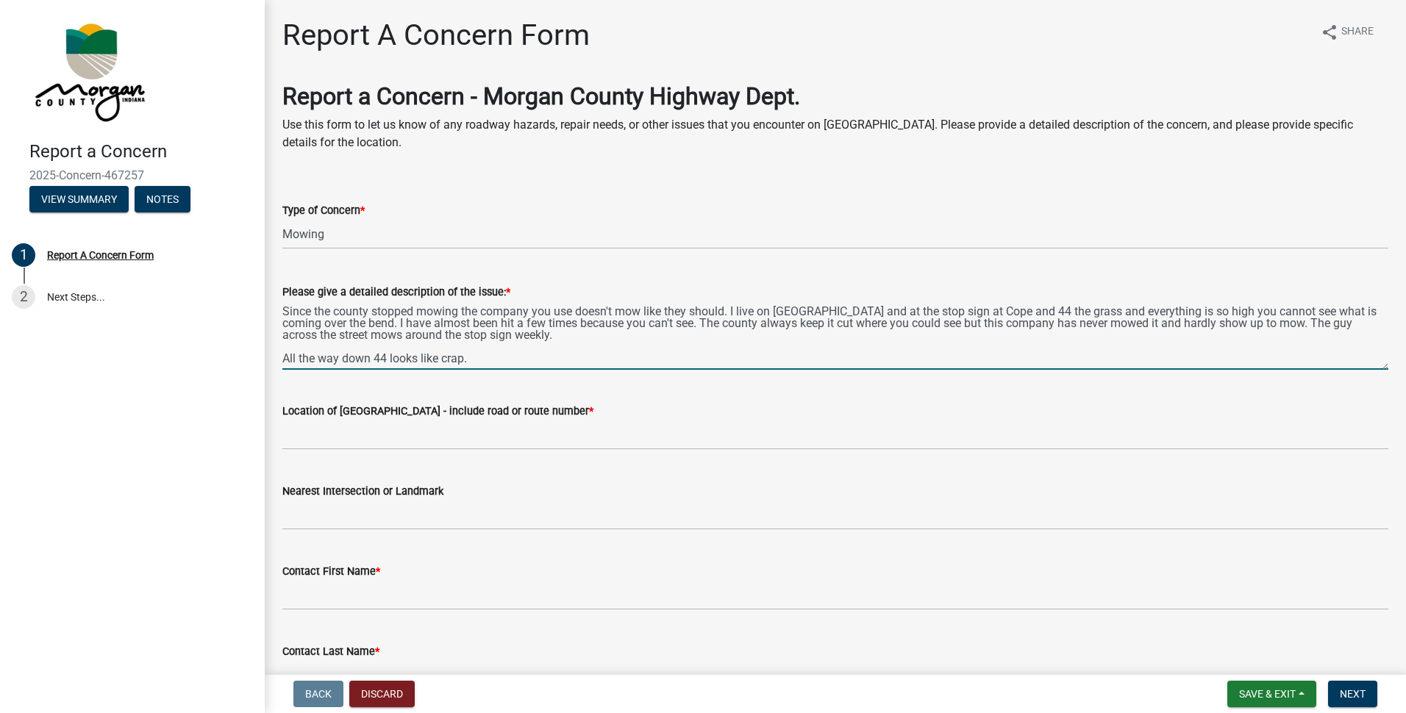
type textarea "Since the county stopped mowing the company you use doesn't mow like they shoul…"
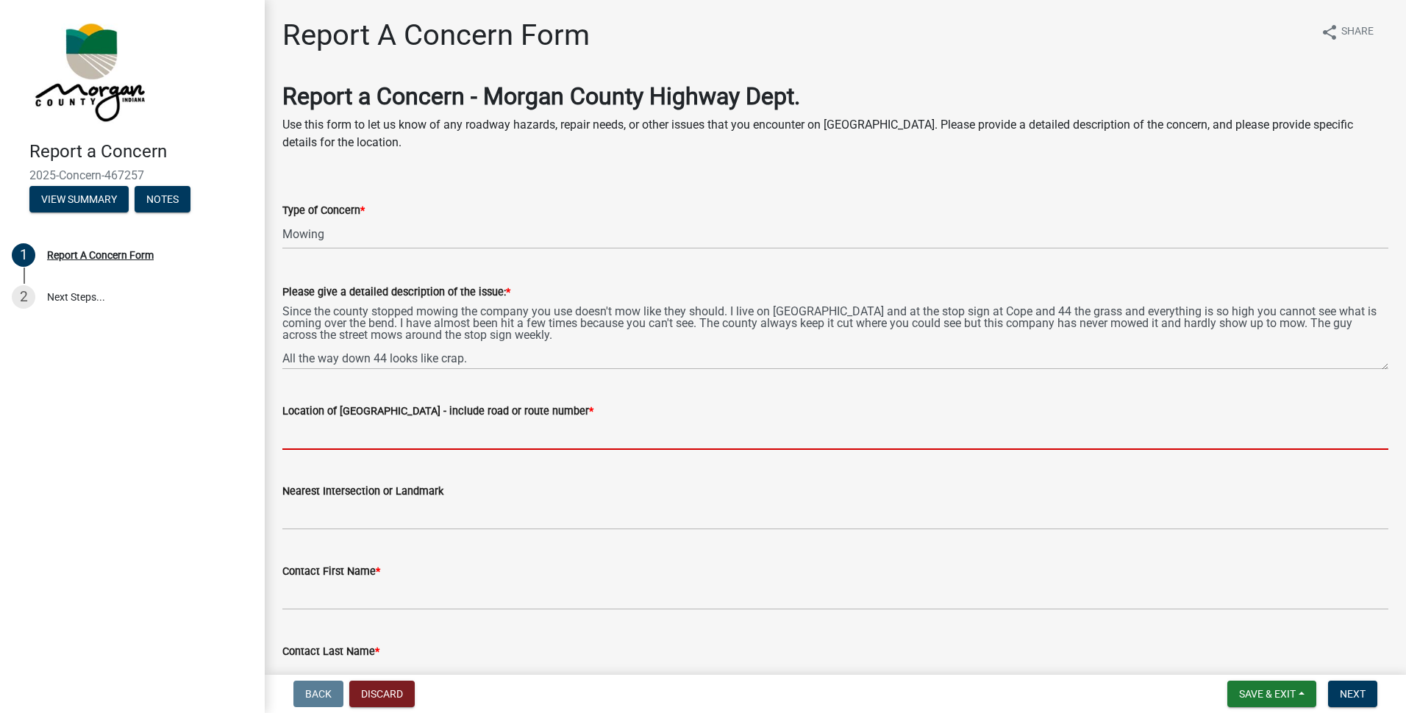
click at [405, 437] on input "Location of [GEOGRAPHIC_DATA] - include road or route number *" at bounding box center [835, 435] width 1106 height 30
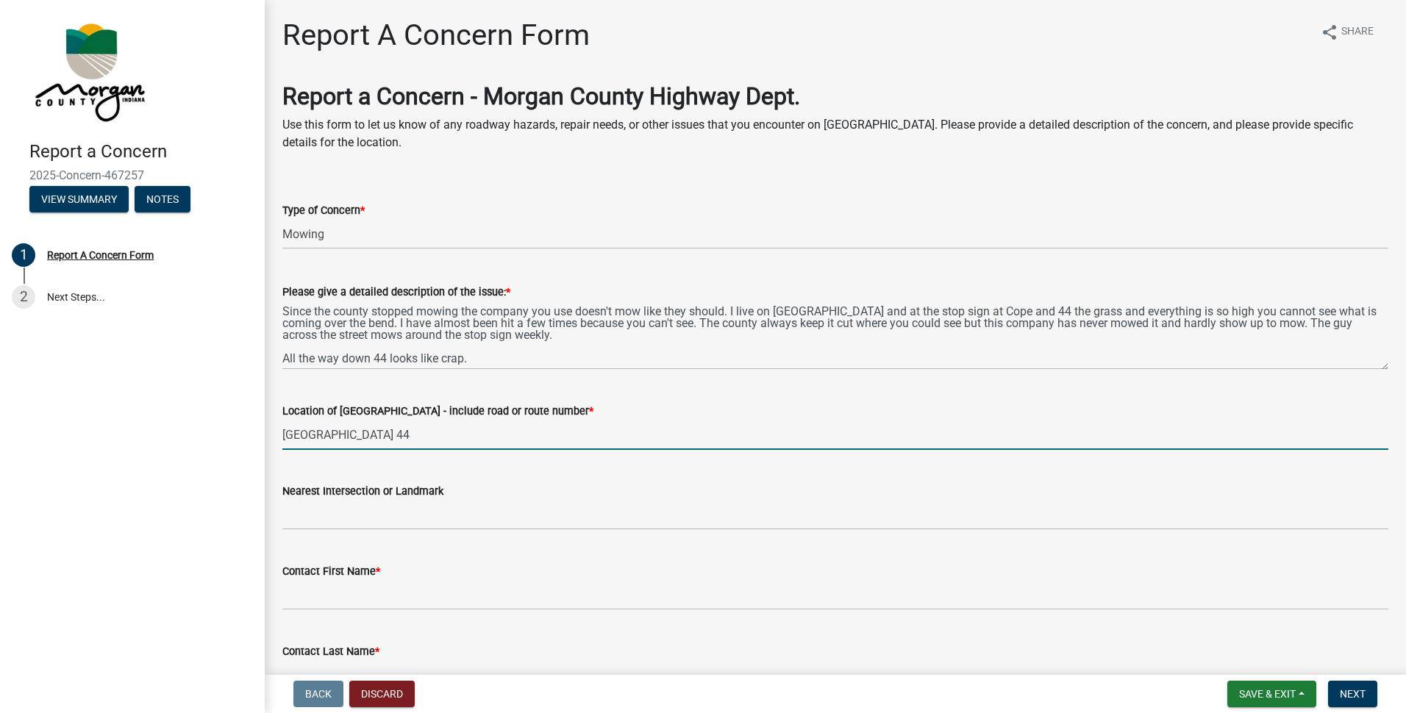
type input "[GEOGRAPHIC_DATA] 44"
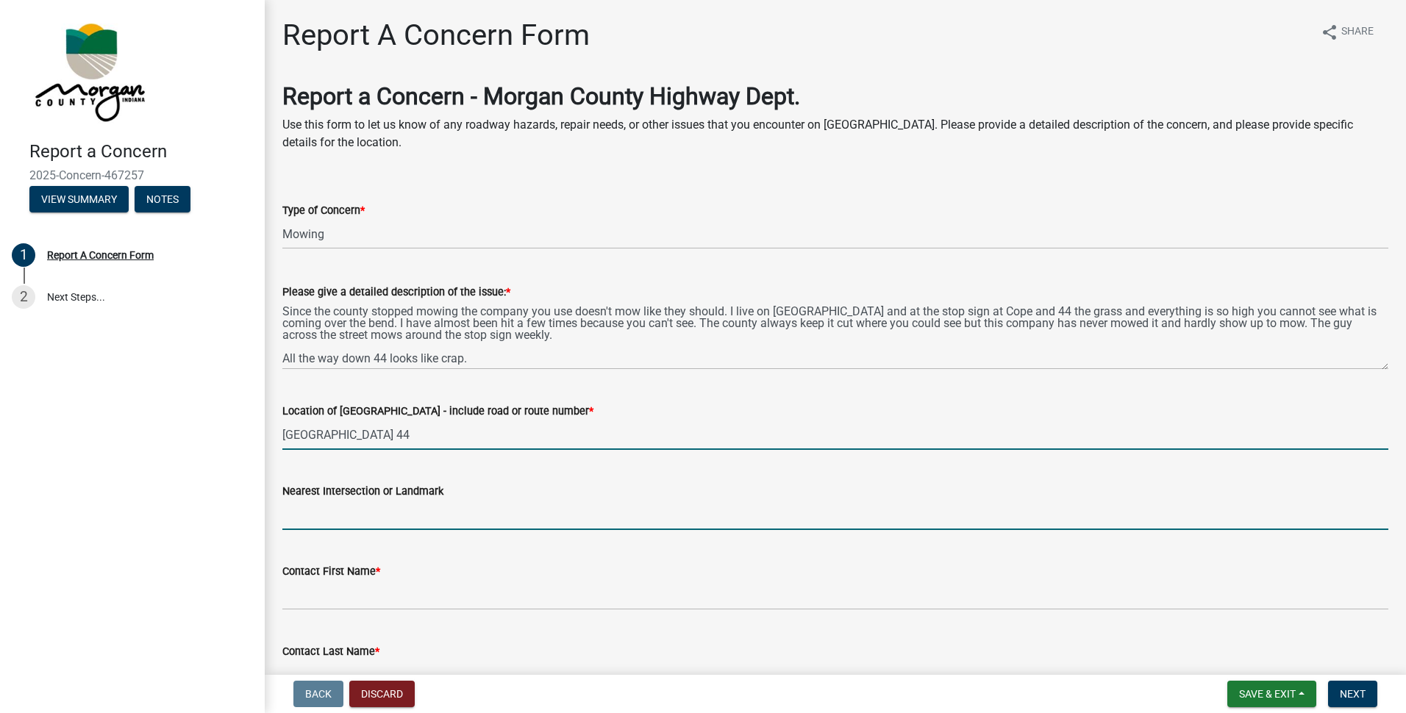
click at [332, 513] on input "Nearest Intersection or Landmark" at bounding box center [835, 515] width 1106 height 30
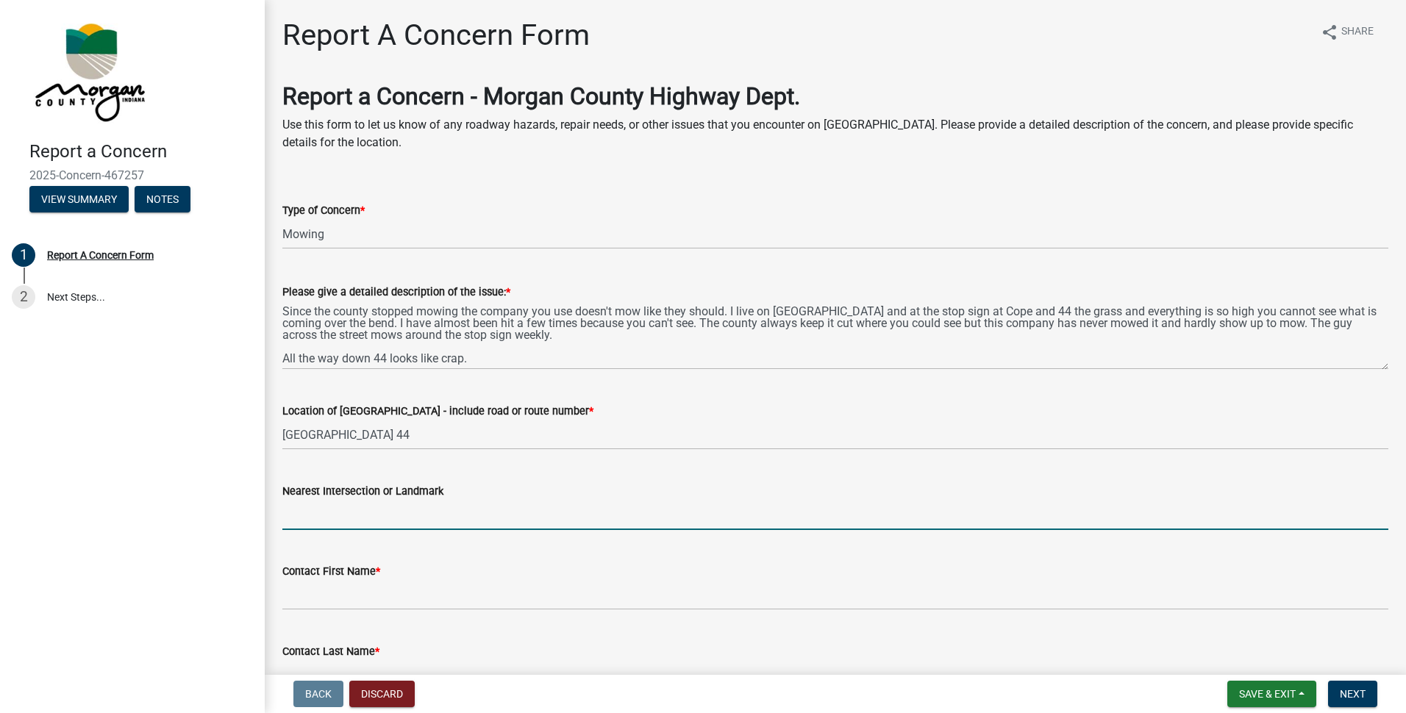
click at [332, 513] on input "Nearest Intersection or Landmark" at bounding box center [835, 515] width 1106 height 30
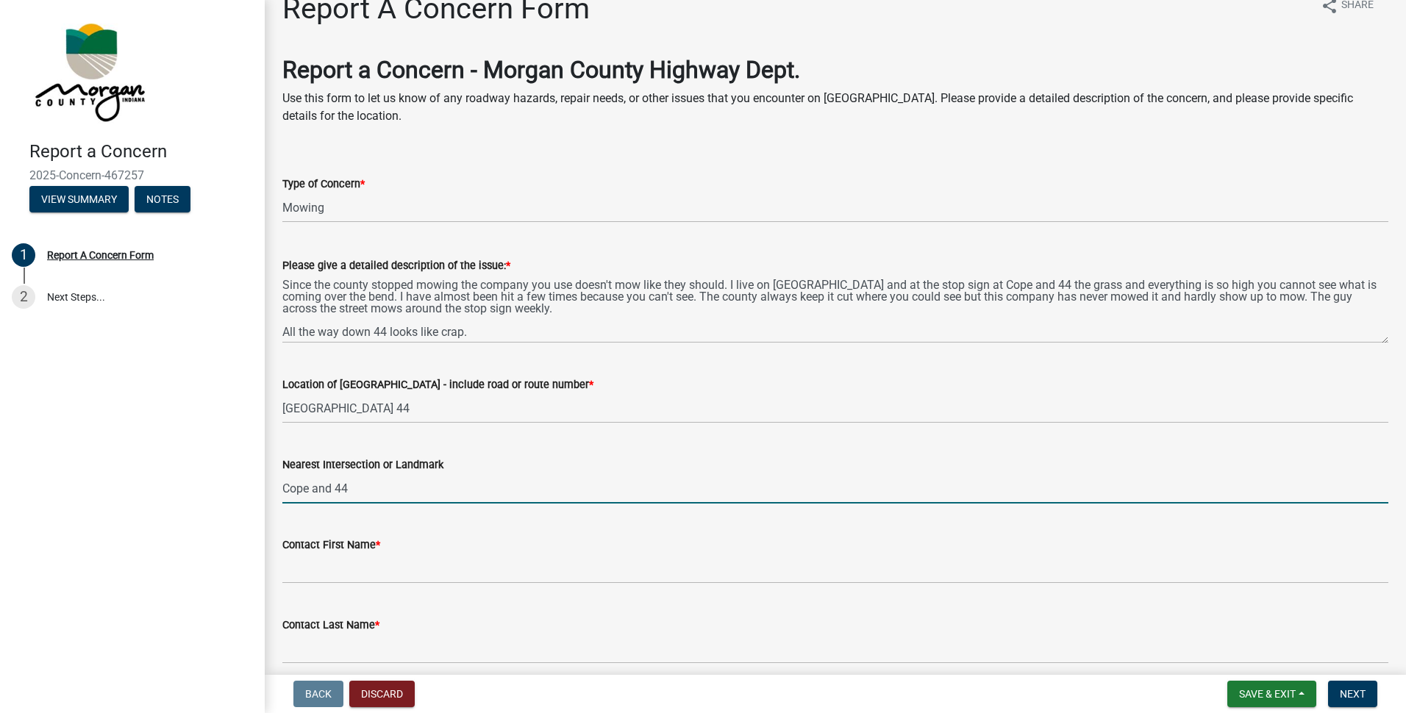
scroll to position [74, 0]
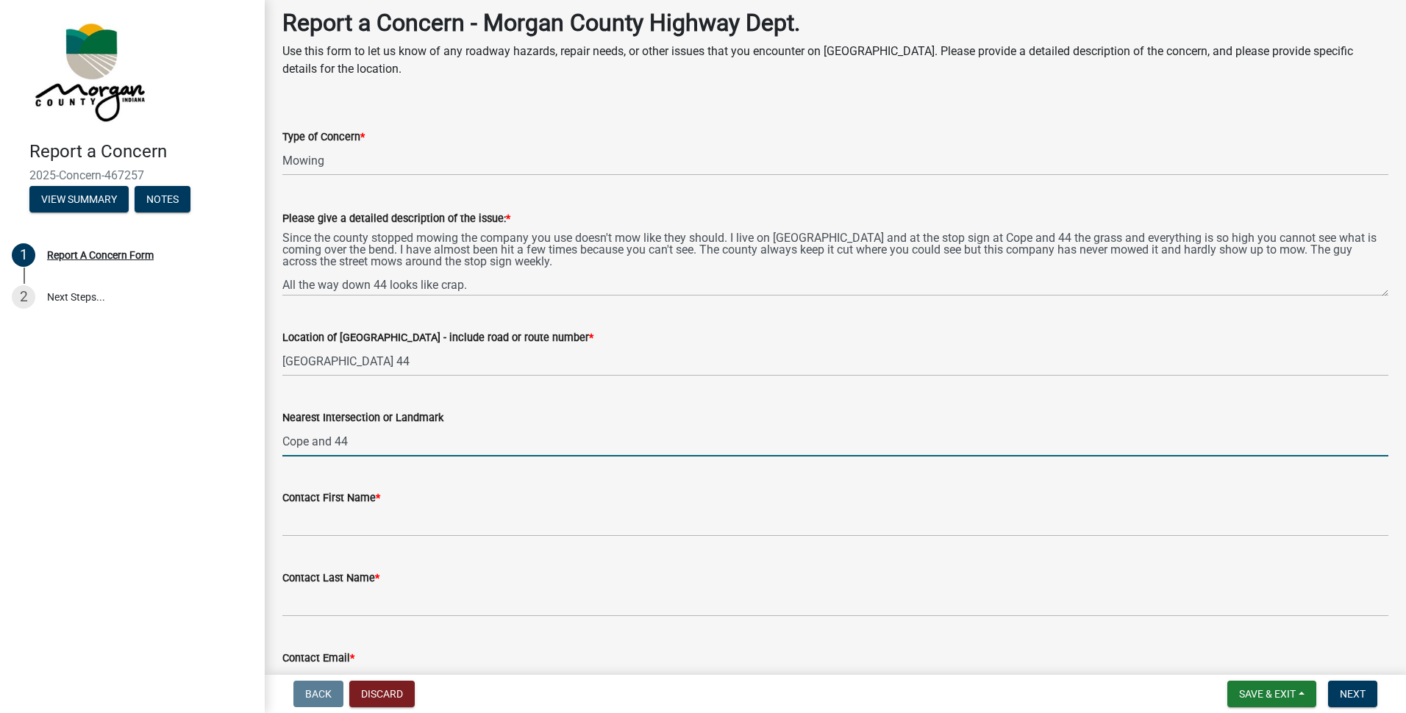
type input "Cope and 44"
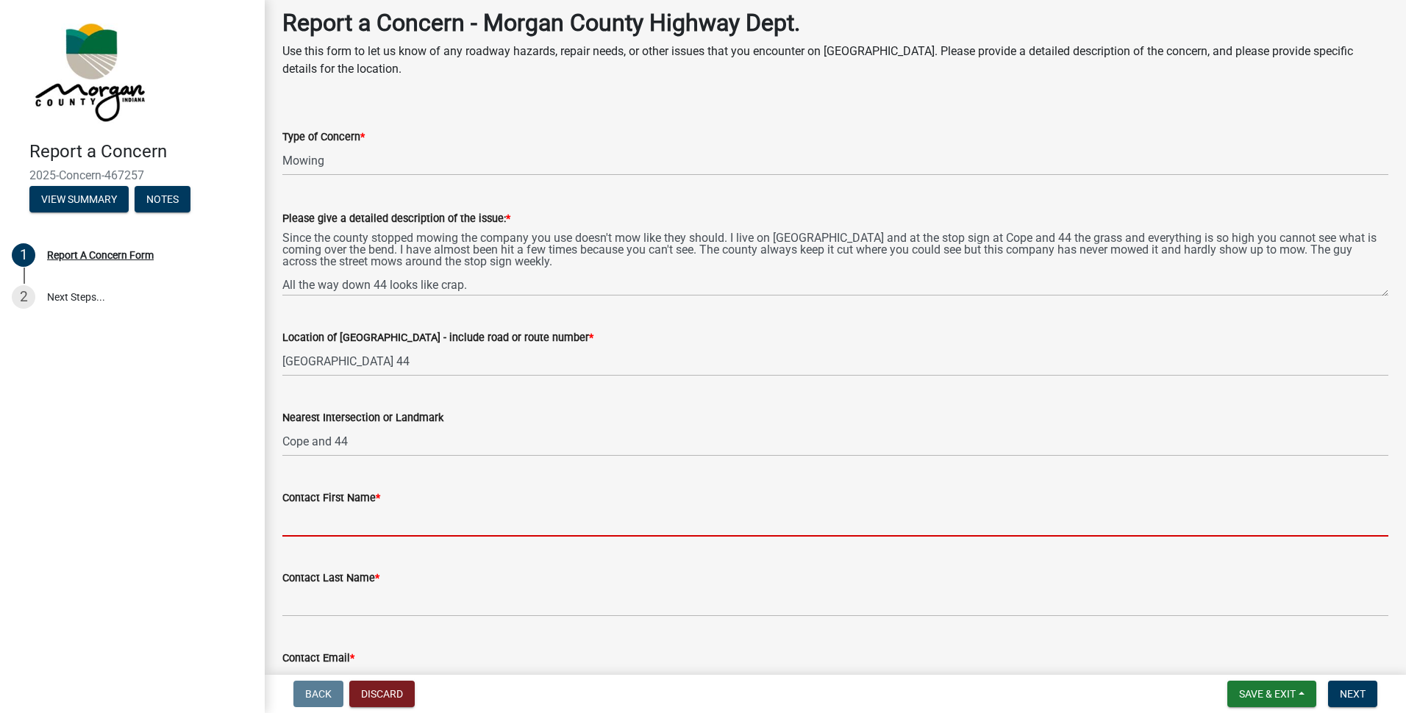
click at [341, 528] on input "Contact First Name *" at bounding box center [835, 522] width 1106 height 30
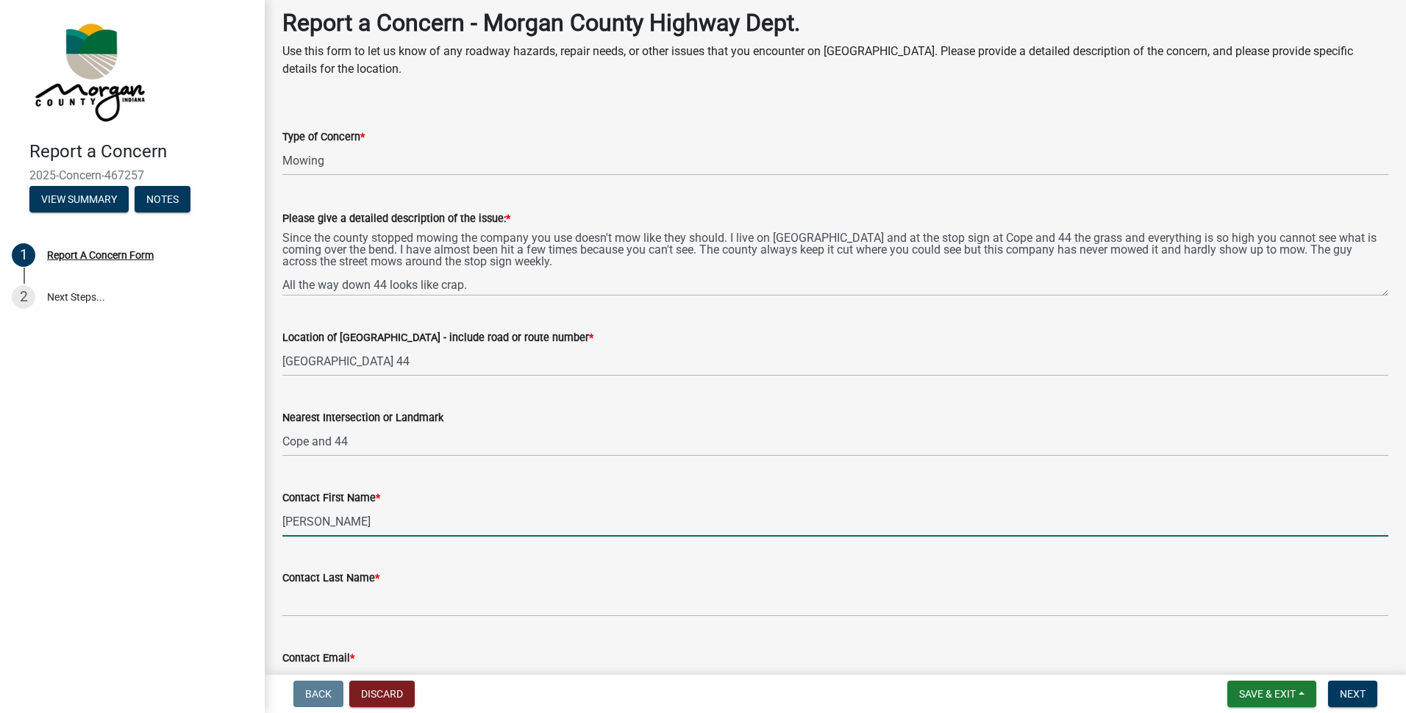
type input "[PERSON_NAME]"
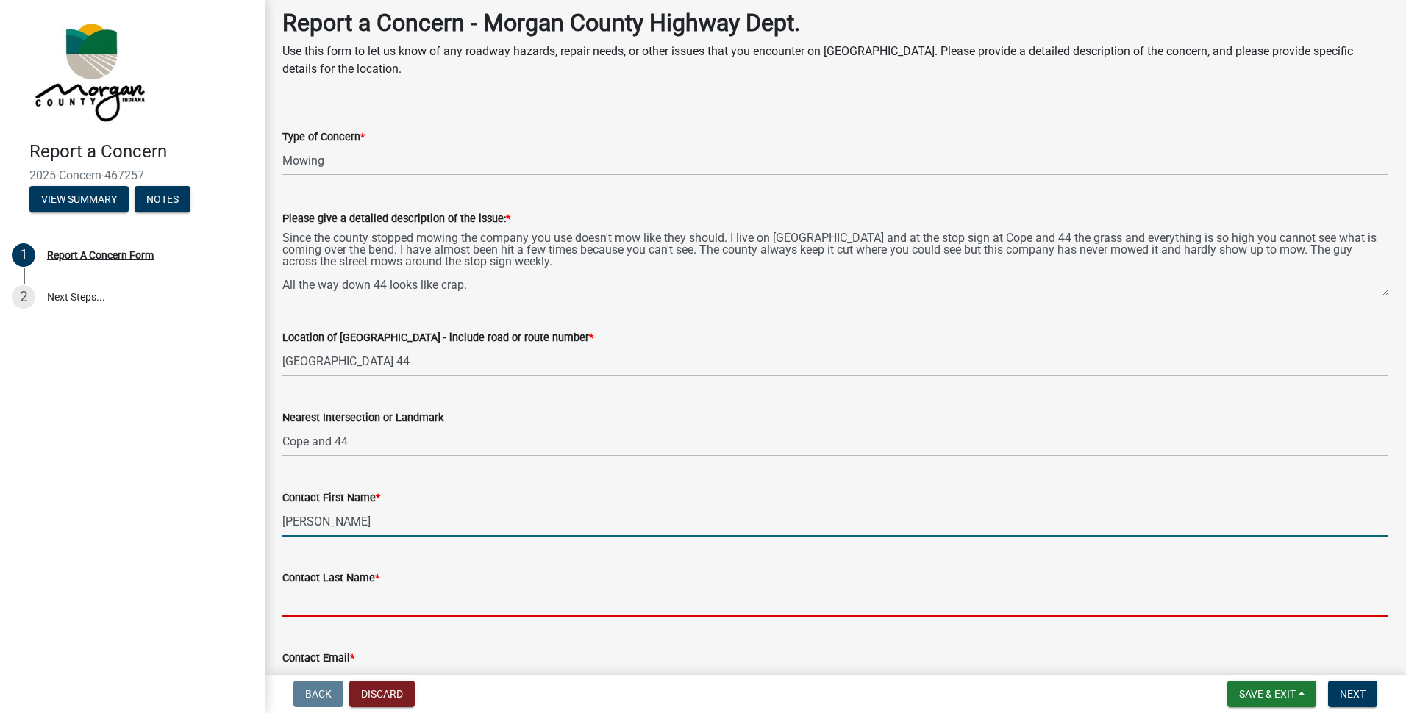
click at [343, 600] on input "Contact Last Name *" at bounding box center [835, 602] width 1106 height 30
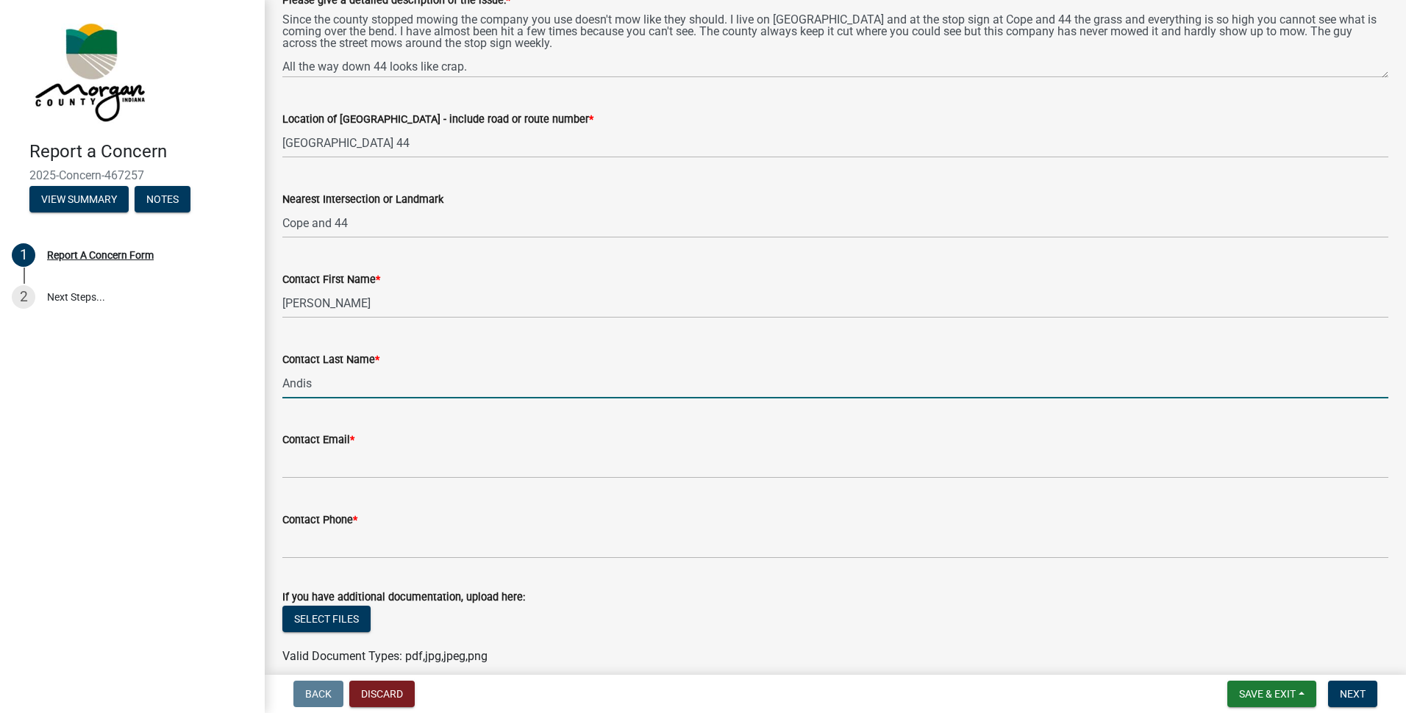
scroll to position [294, 0]
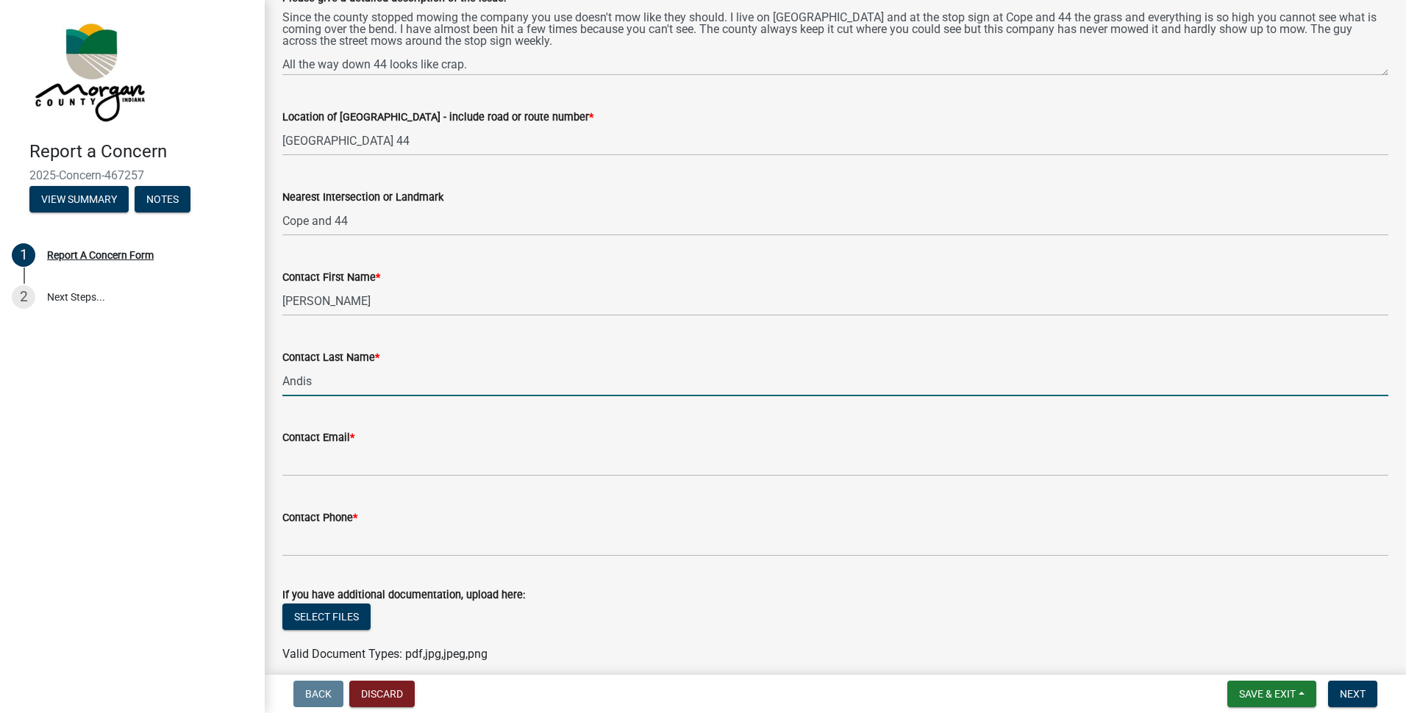
type input "Andis"
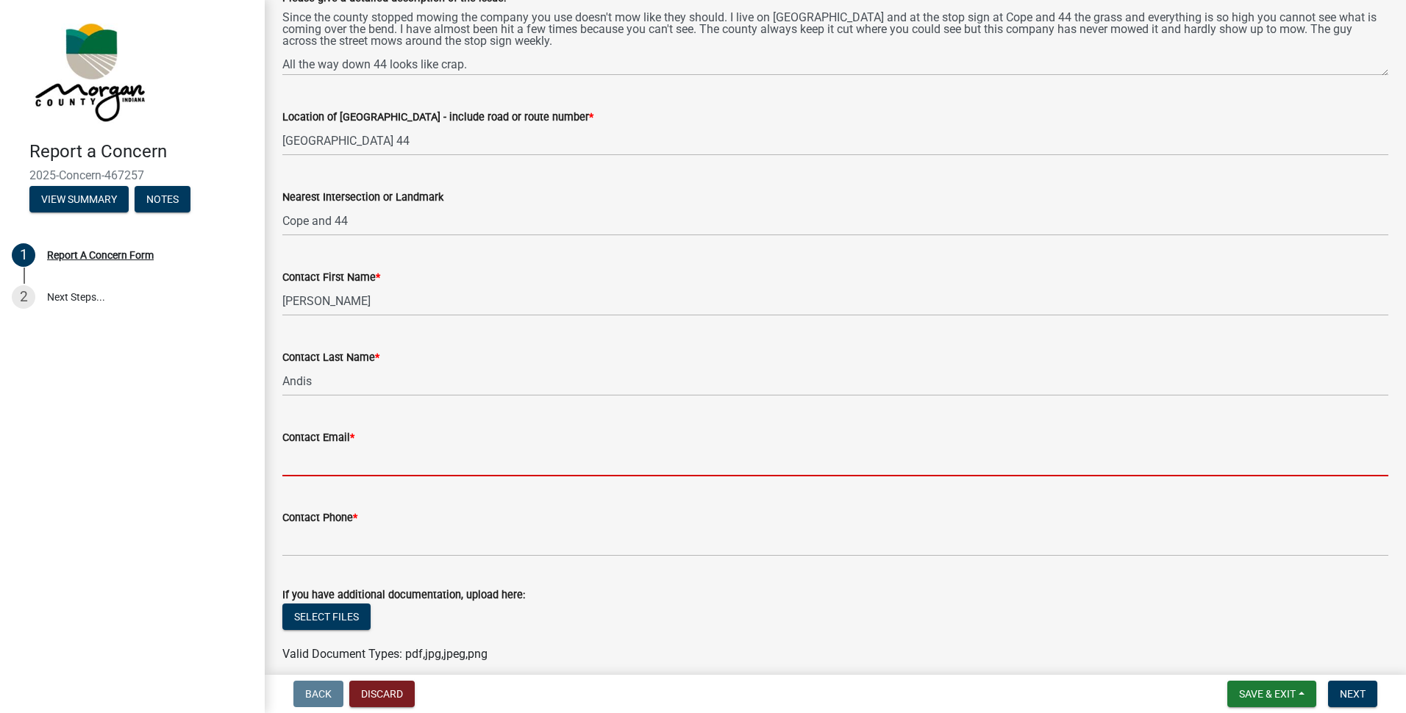
click at [299, 463] on input "Contact Email *" at bounding box center [835, 461] width 1106 height 30
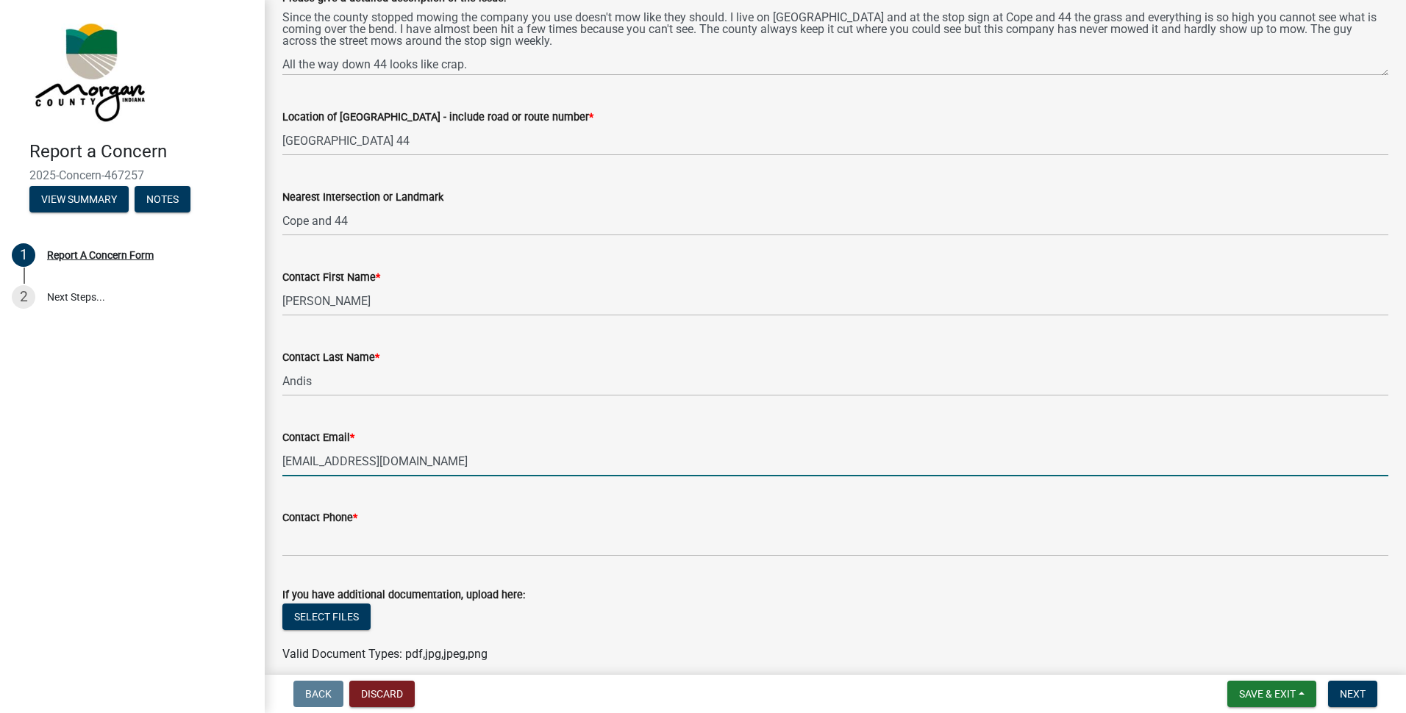
type input "[EMAIL_ADDRESS][DOMAIN_NAME]"
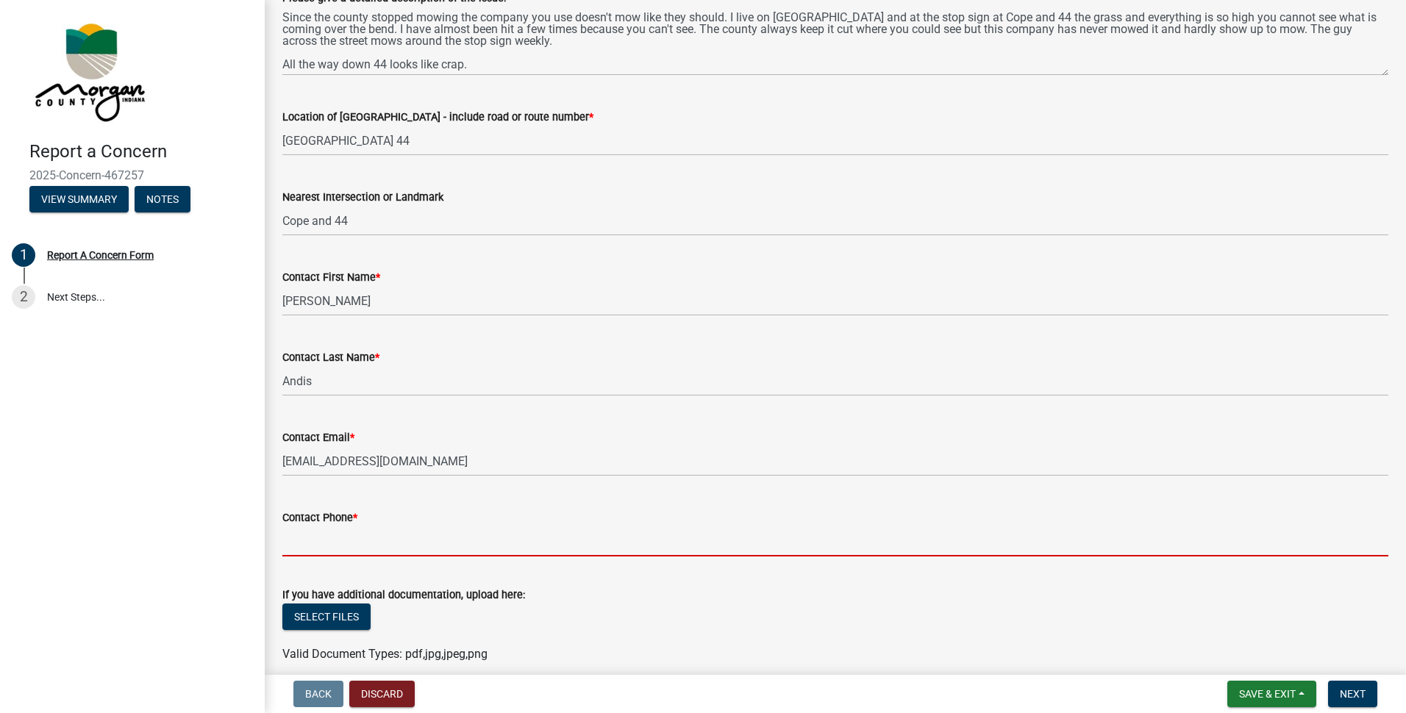
click at [644, 537] on input "Contact Phone *" at bounding box center [835, 542] width 1106 height 30
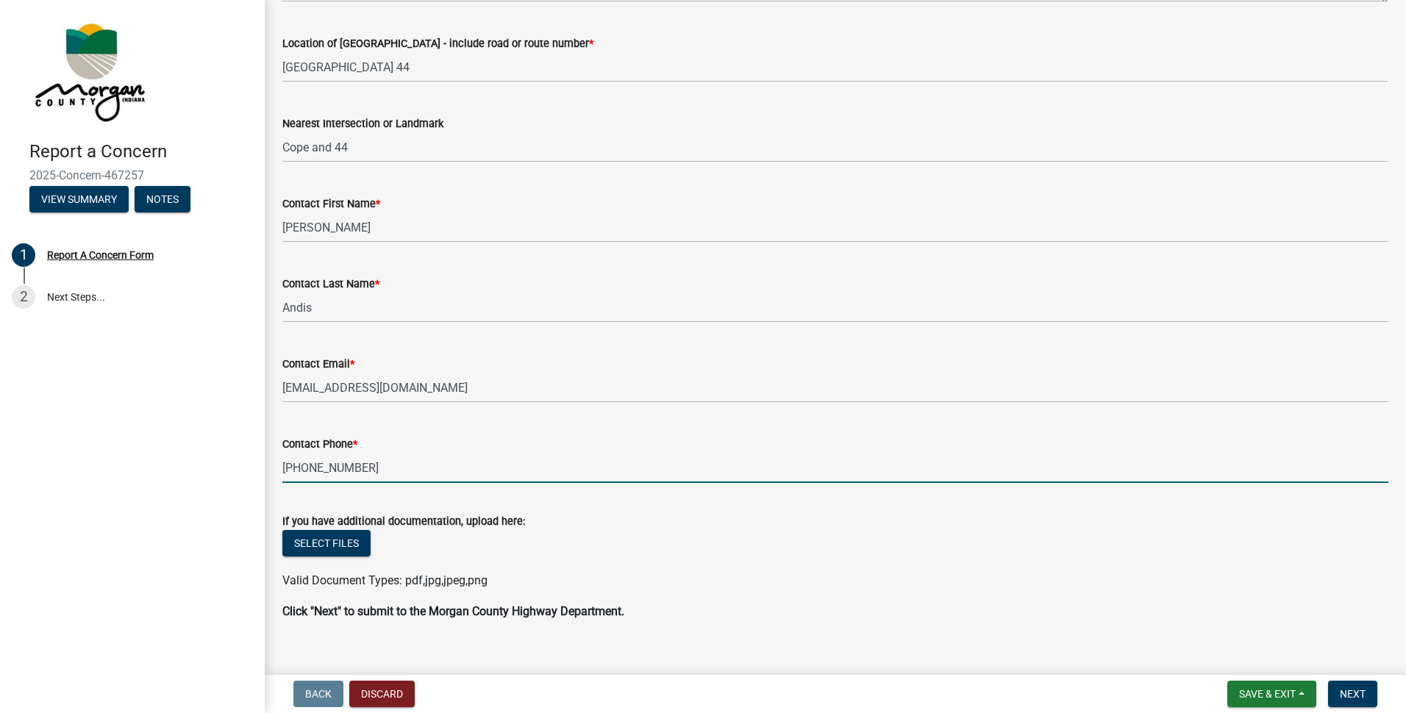
scroll to position [388, 0]
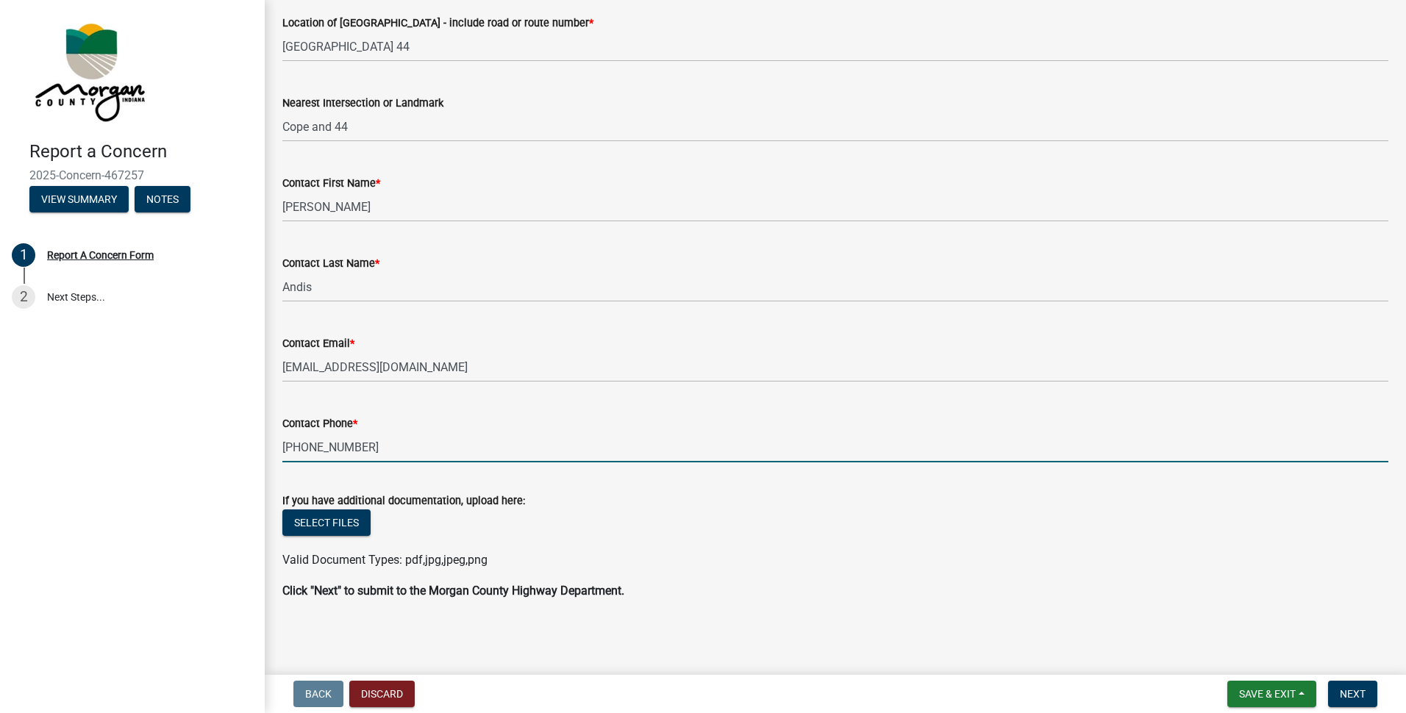
type input "[PHONE_NUMBER]"
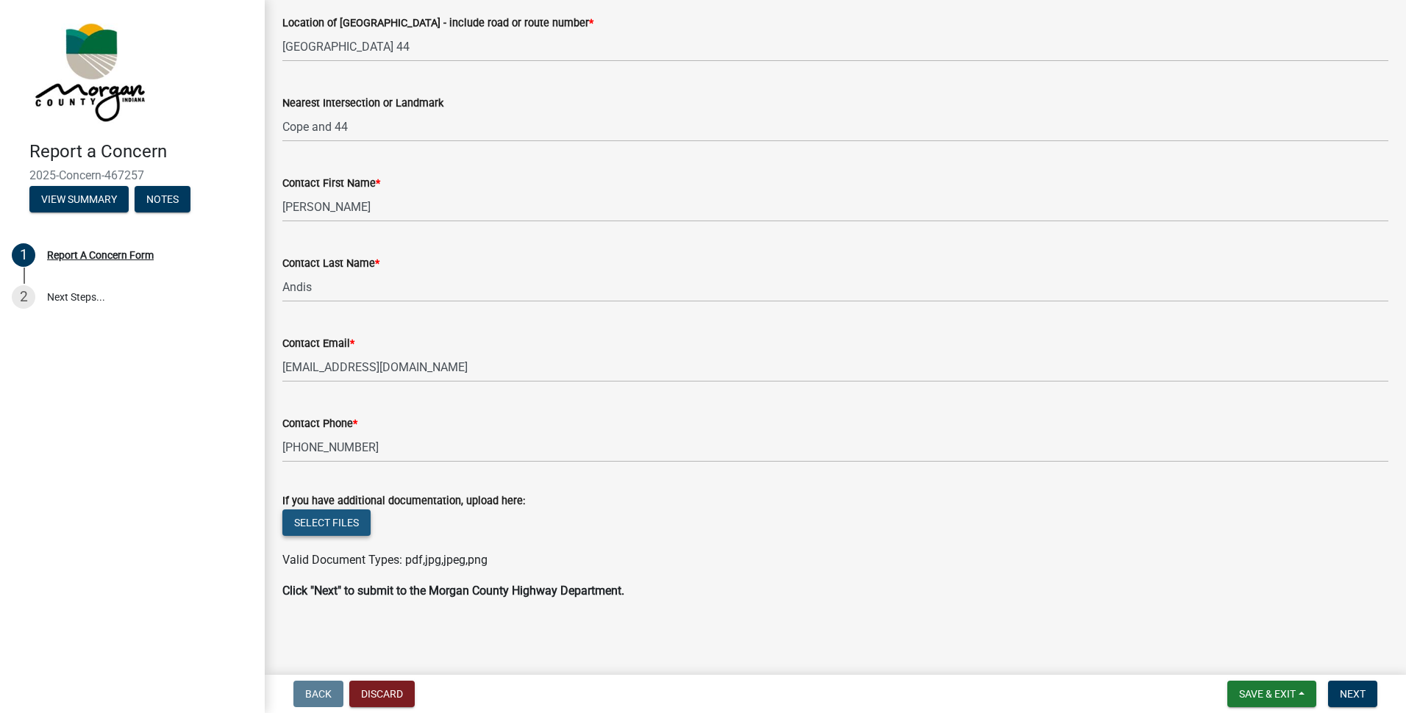
click at [349, 522] on button "Select files" at bounding box center [326, 523] width 88 height 26
click at [350, 516] on button "Select files" at bounding box center [326, 523] width 88 height 26
click at [338, 529] on button "Select files" at bounding box center [326, 523] width 88 height 26
click at [342, 524] on button "Select files" at bounding box center [326, 523] width 88 height 26
click at [322, 529] on button "Select files" at bounding box center [326, 523] width 88 height 26
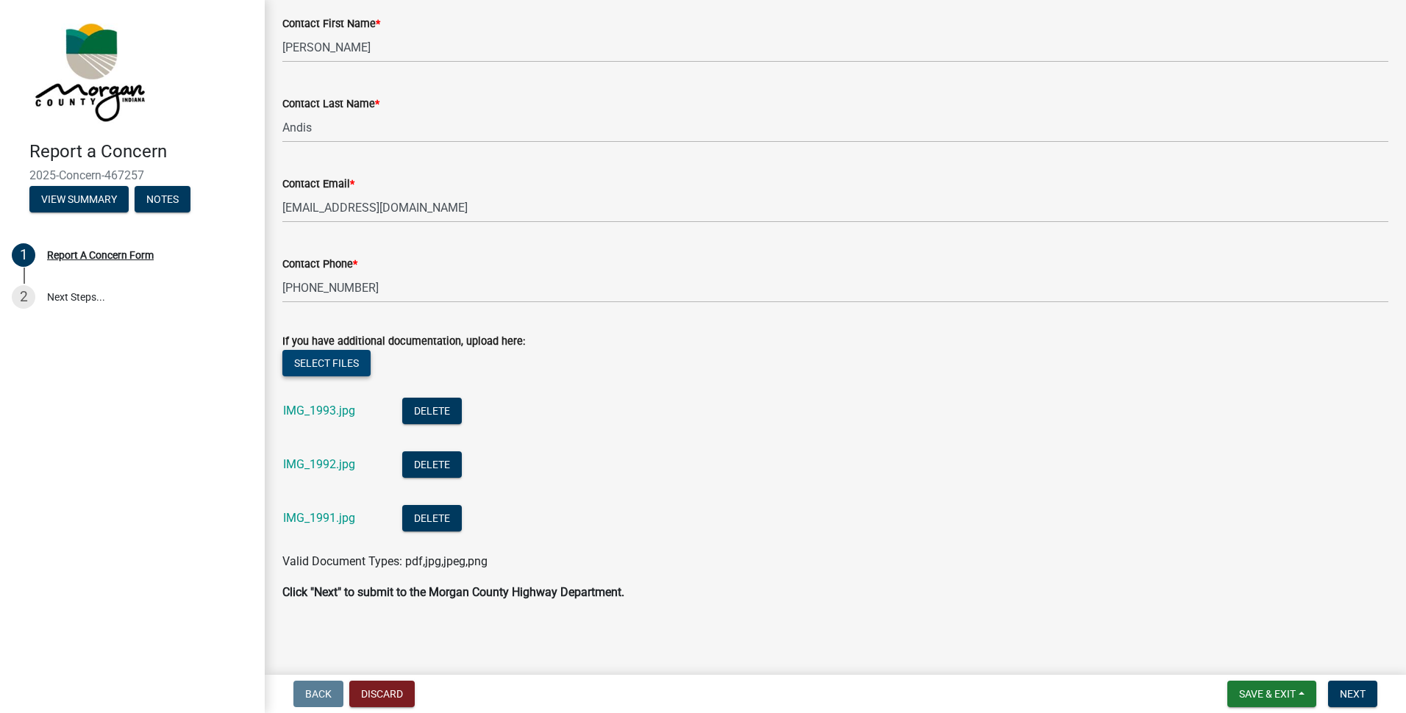
scroll to position [549, 0]
click at [1356, 696] on span "Next" at bounding box center [1353, 694] width 26 height 12
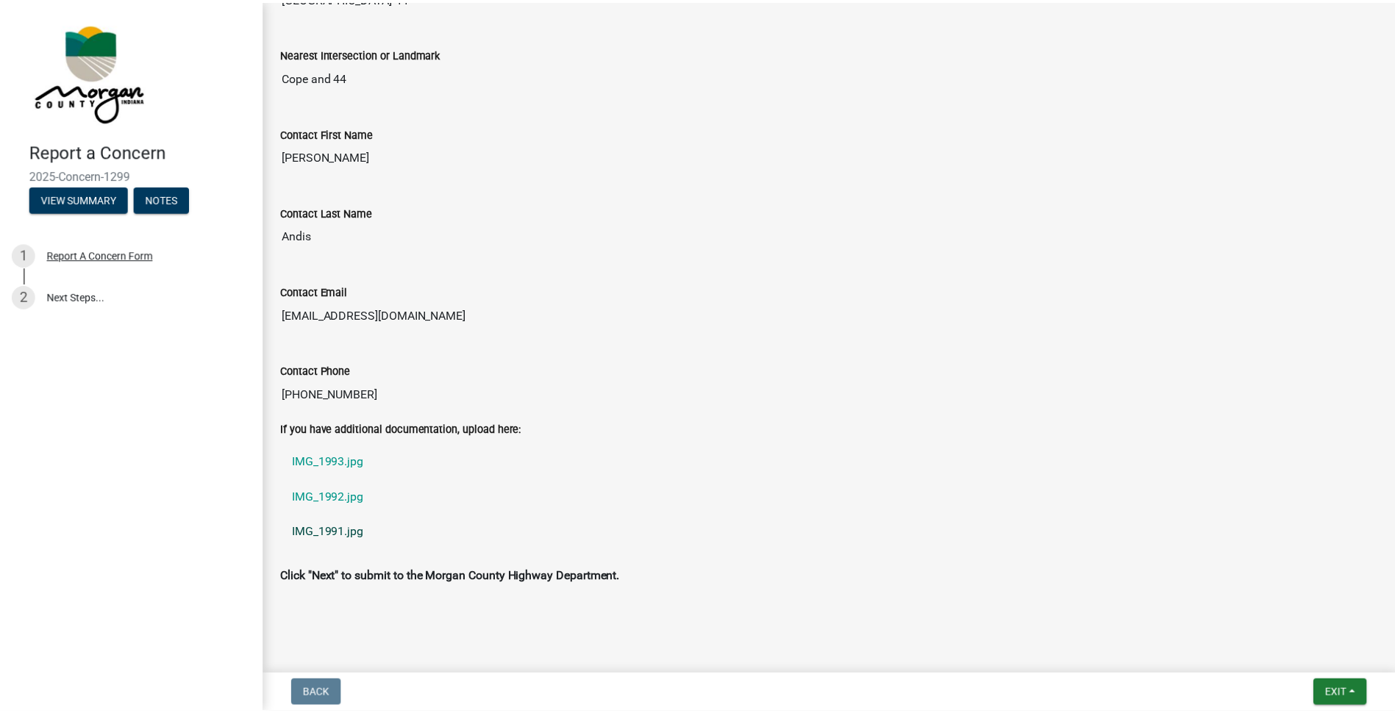
scroll to position [545, 0]
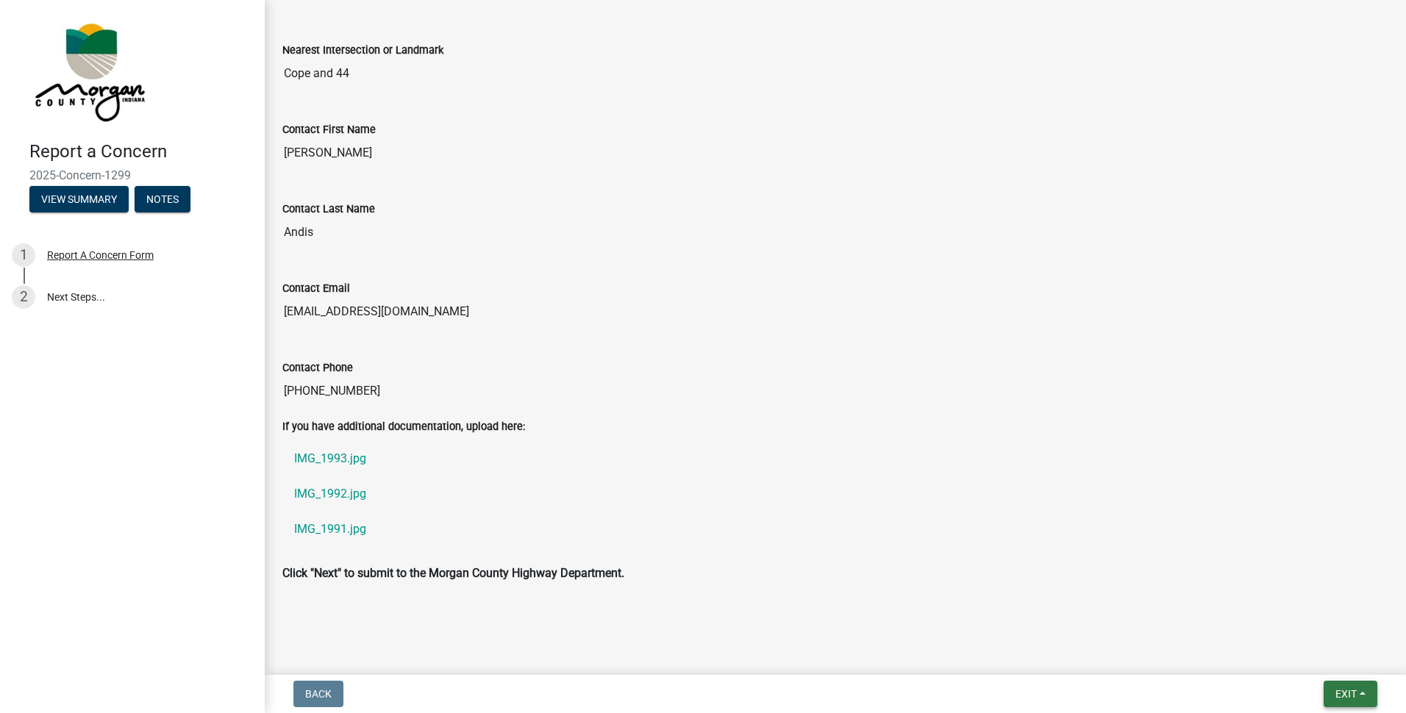
click at [1340, 691] on span "Exit" at bounding box center [1346, 694] width 21 height 12
click at [1302, 657] on button "Save & Exit" at bounding box center [1319, 655] width 118 height 35
